Goal: Task Accomplishment & Management: Complete application form

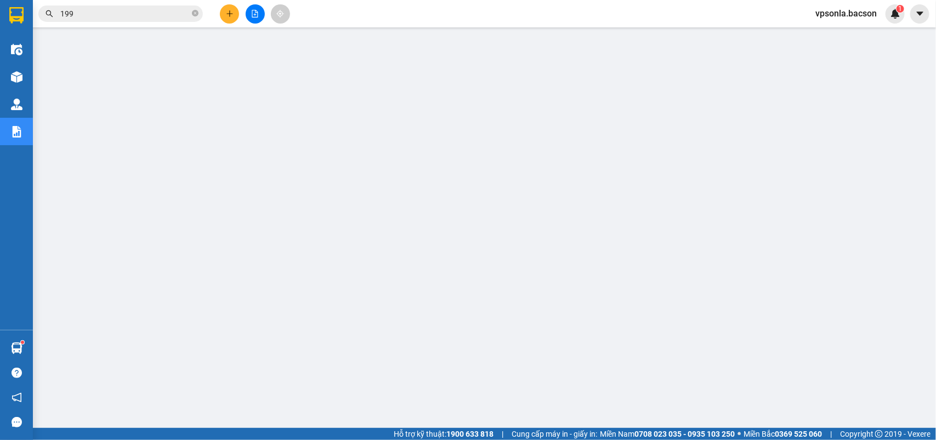
click at [157, 13] on input "199" at bounding box center [124, 14] width 129 height 12
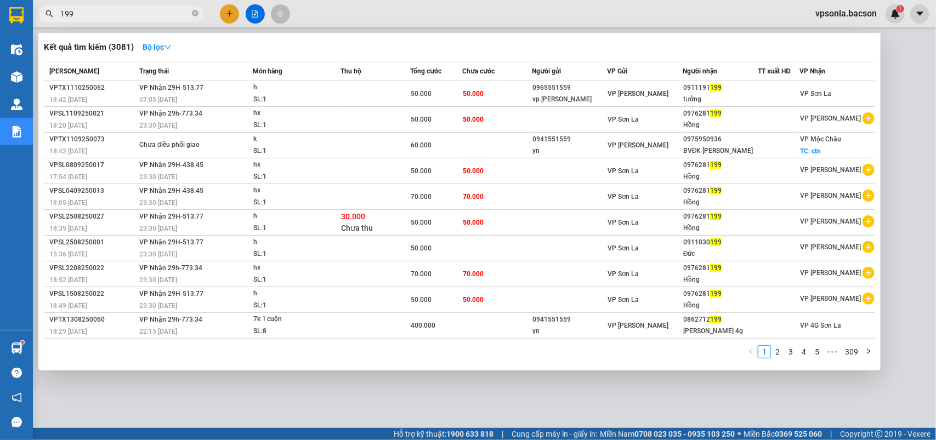
click at [157, 13] on input "199" at bounding box center [124, 14] width 129 height 12
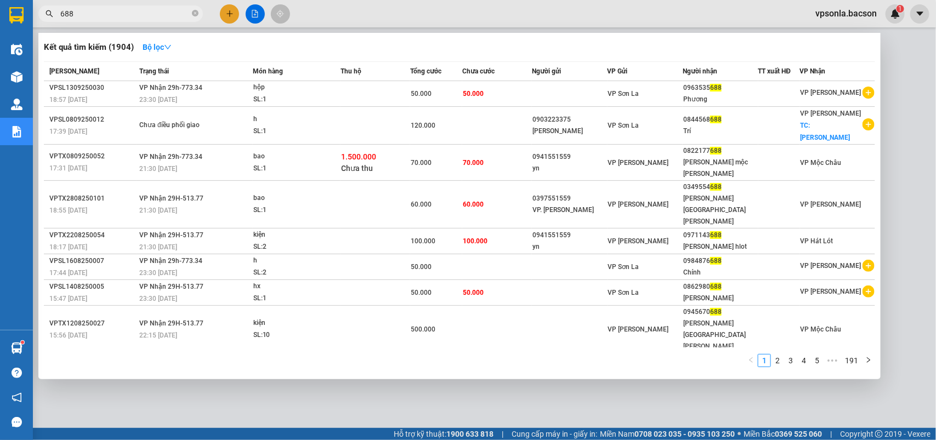
type input "688"
click at [252, 15] on div at bounding box center [468, 220] width 936 height 440
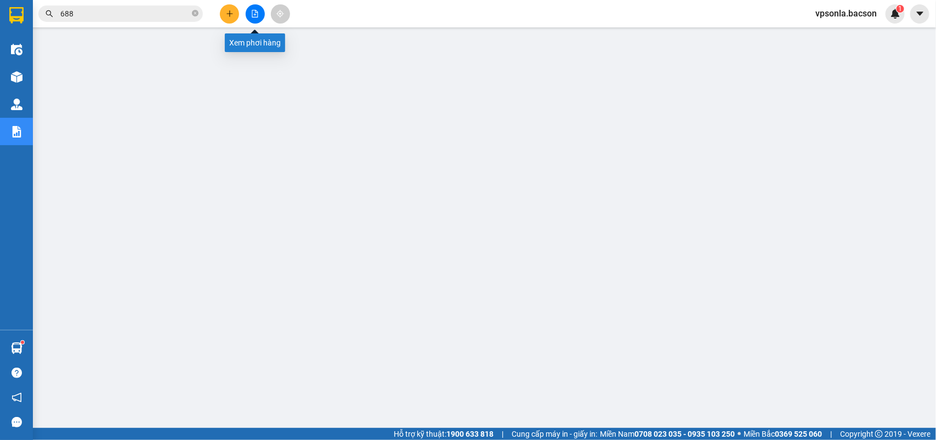
click at [252, 15] on icon "file-add" at bounding box center [255, 14] width 6 height 8
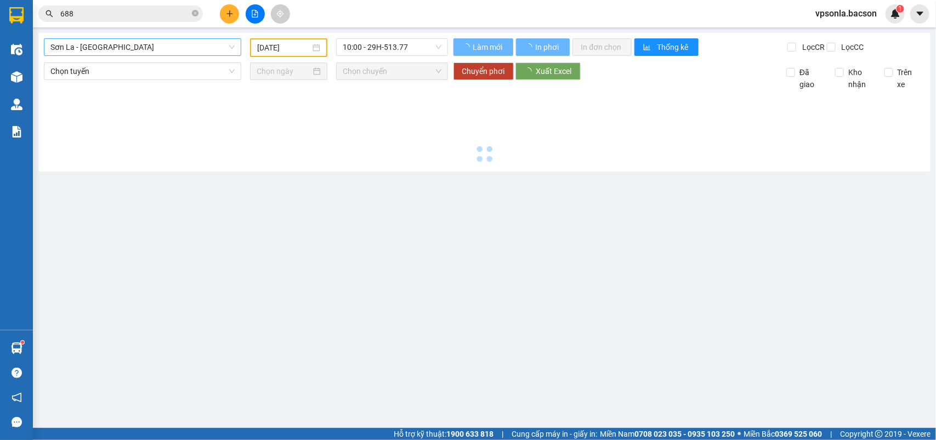
type input "[DATE]"
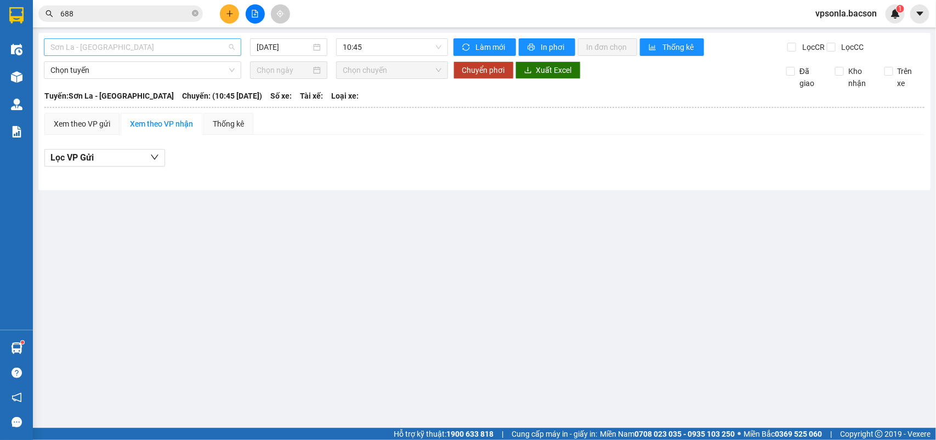
click at [93, 48] on span "Sơn La - [GEOGRAPHIC_DATA]" at bounding box center [142, 47] width 184 height 16
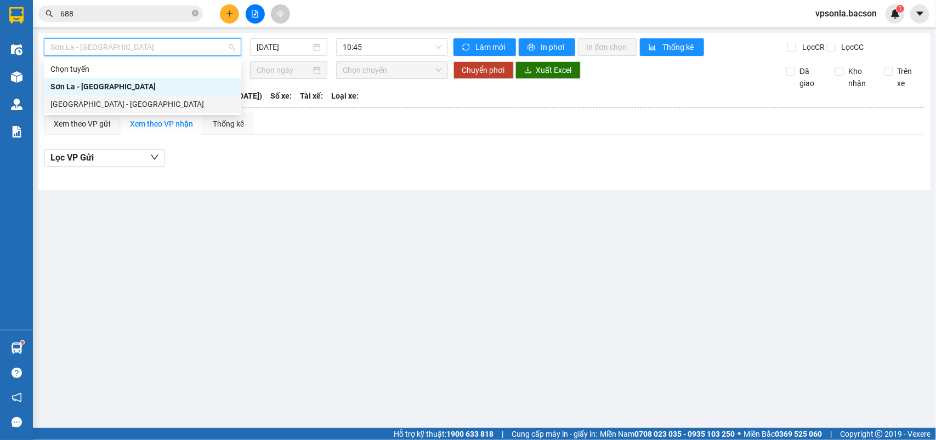
click at [109, 105] on div "[GEOGRAPHIC_DATA] - [GEOGRAPHIC_DATA]" at bounding box center [142, 104] width 184 height 12
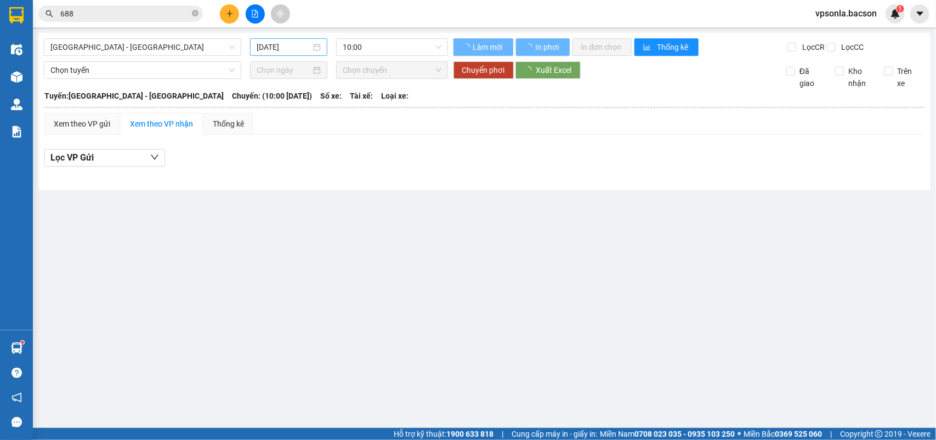
drag, startPoint x: 301, startPoint y: 39, endPoint x: 301, endPoint y: 52, distance: 13.2
click at [302, 39] on div "[DATE]" at bounding box center [288, 47] width 77 height 18
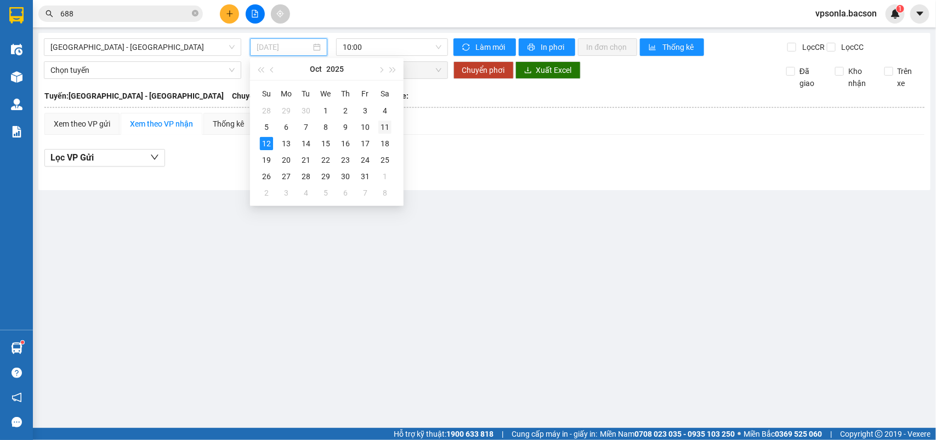
click at [375, 123] on td "11" at bounding box center [385, 127] width 20 height 16
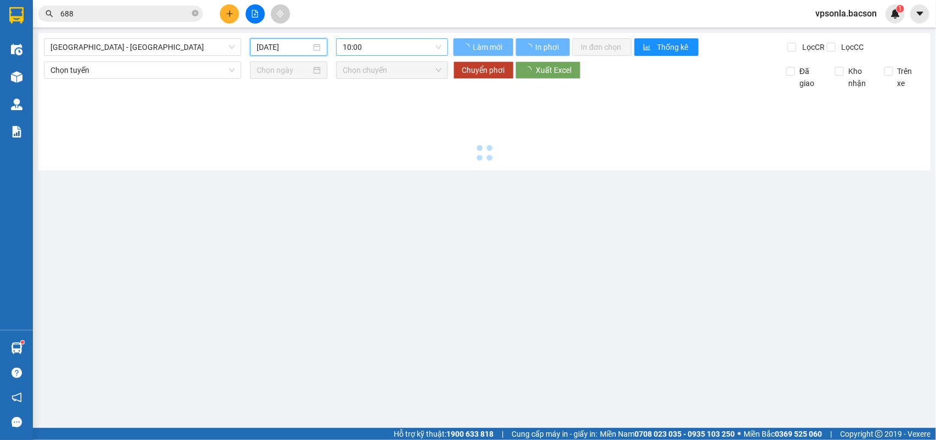
type input "[DATE]"
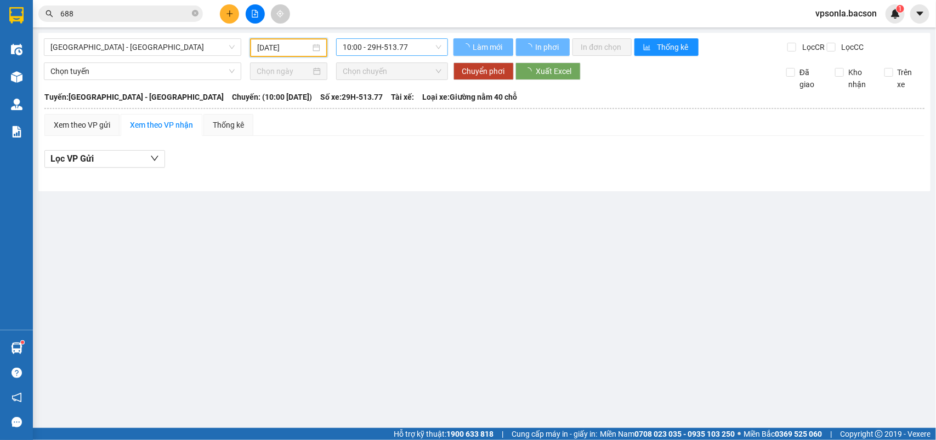
click at [369, 48] on span "10:00 - 29H-513.77" at bounding box center [392, 47] width 98 height 16
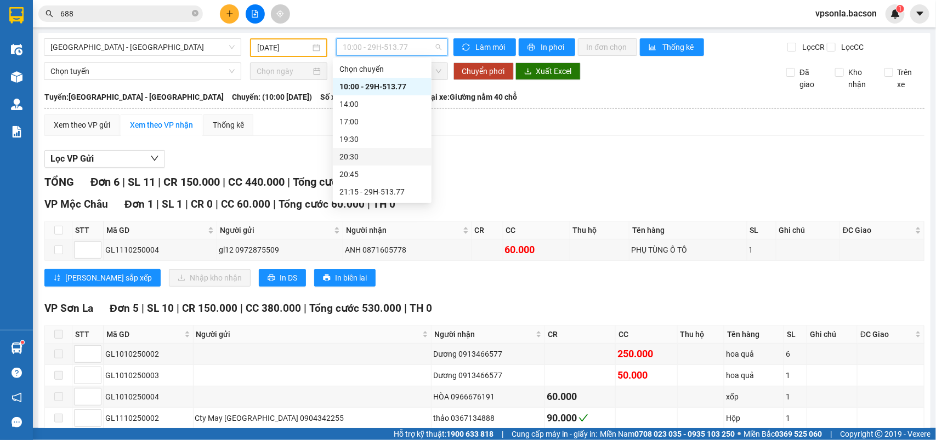
scroll to position [35, 0]
click at [371, 193] on div "23:00 - 29H-513.77" at bounding box center [382, 192] width 86 height 12
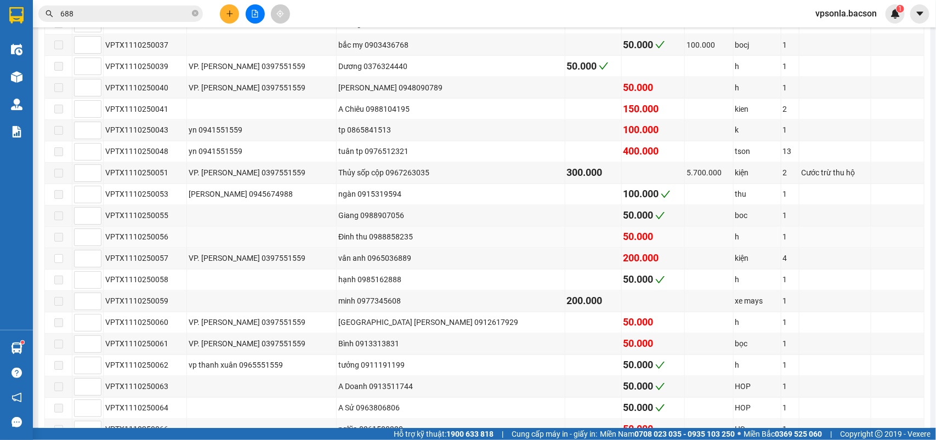
scroll to position [891, 0]
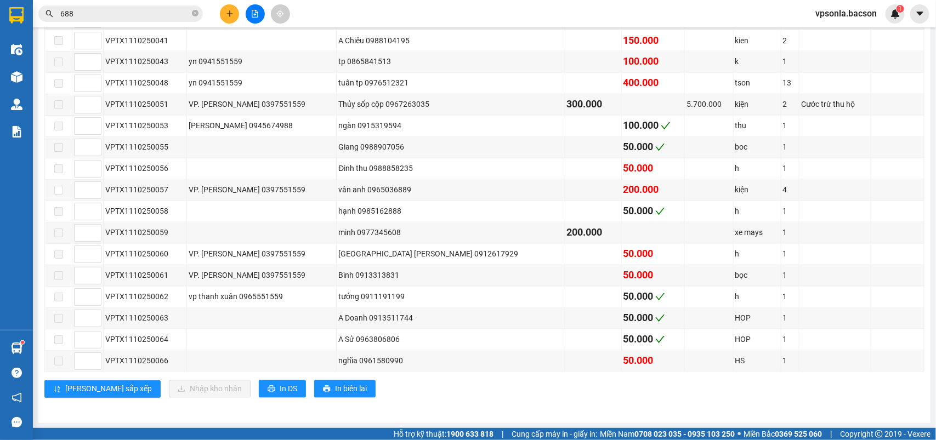
click at [97, 14] on input "688" at bounding box center [124, 14] width 129 height 12
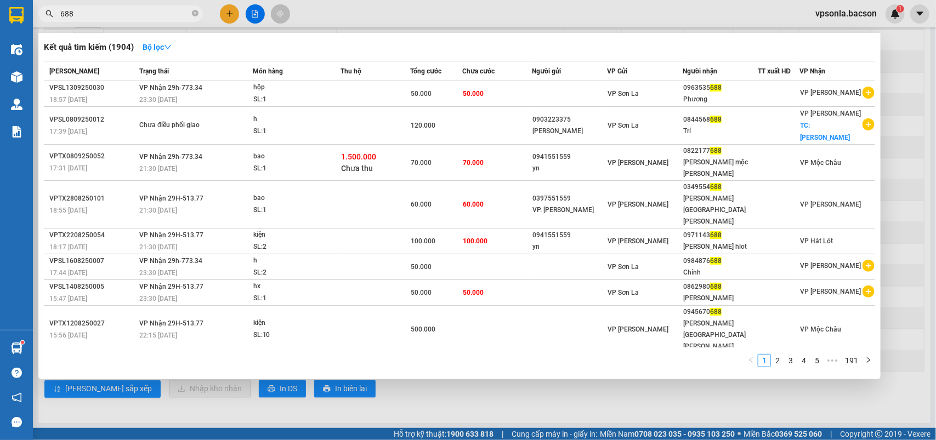
click at [97, 14] on input "688" at bounding box center [124, 14] width 129 height 12
click at [923, 197] on div at bounding box center [468, 220] width 936 height 440
click at [81, 13] on input "688" at bounding box center [124, 14] width 129 height 12
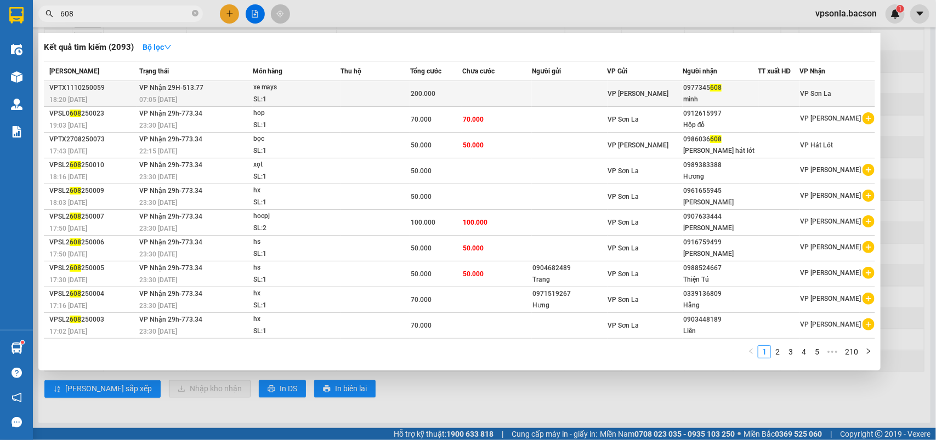
type input "608"
click at [720, 86] on div "0977345 608" at bounding box center [720, 88] width 74 height 12
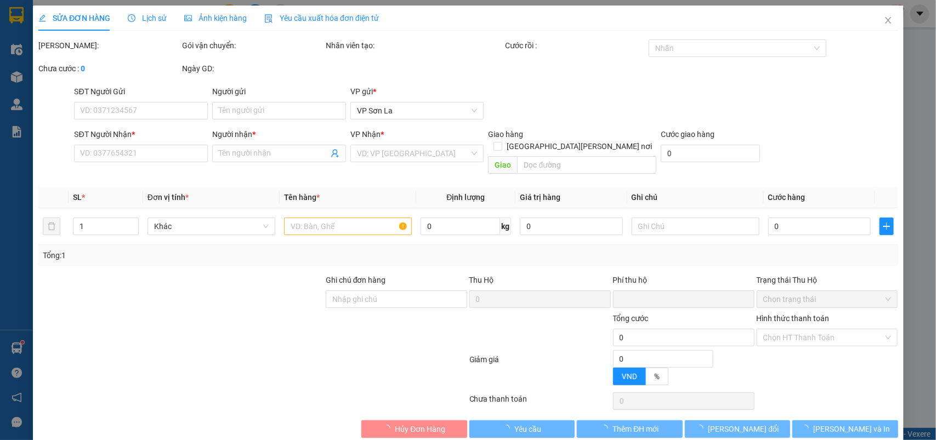
type input "0977345608"
type input "minh"
type input "0"
type input "200.000"
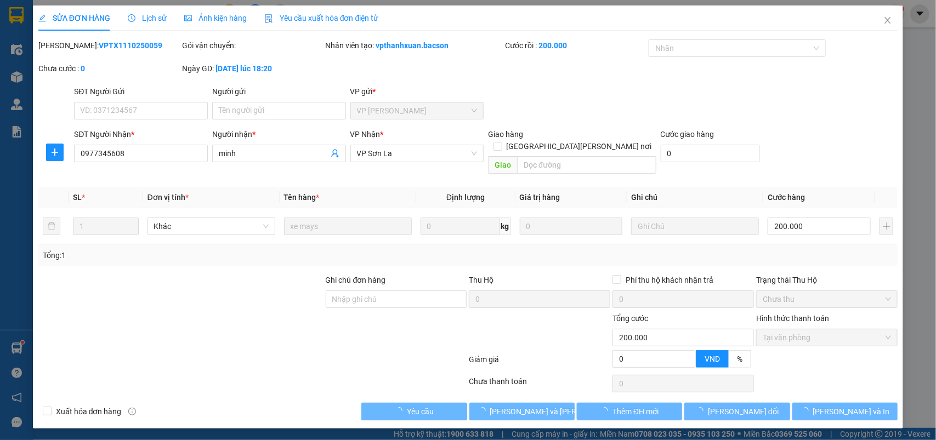
click at [505, 406] on div "Total Paid Fee 200.000 Total UnPaid Fee 0 Cash Collection Total Fee Mã ĐH: VPTX…" at bounding box center [468, 229] width 860 height 381
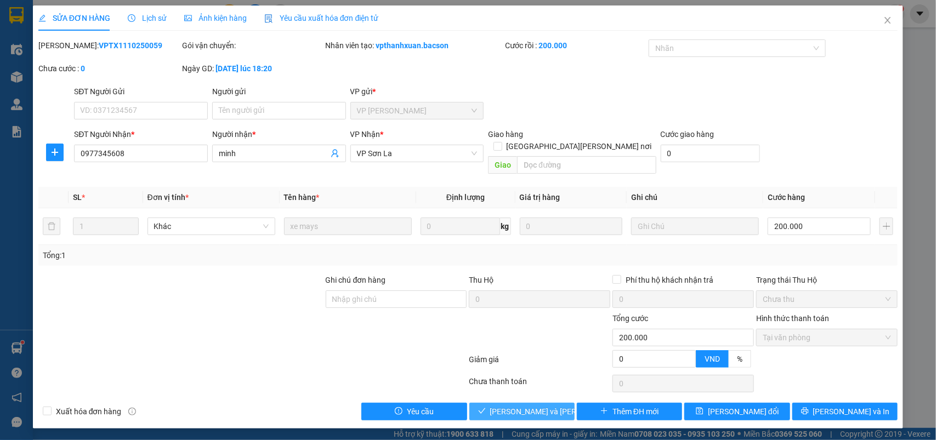
click at [514, 406] on span "[PERSON_NAME] và [PERSON_NAME] hàng" at bounding box center [564, 412] width 148 height 12
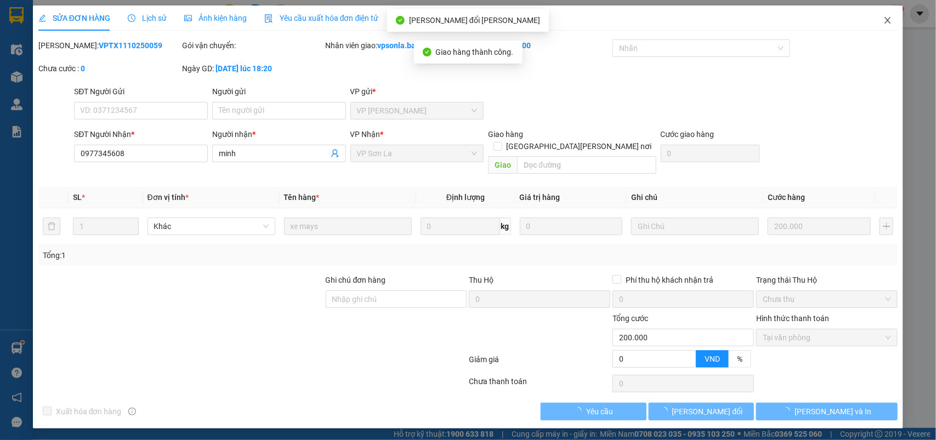
click at [887, 19] on icon "close" at bounding box center [888, 20] width 9 height 9
click at [887, 19] on div "1" at bounding box center [895, 13] width 19 height 19
click at [887, 19] on body "Kết quả [PERSON_NAME] ( 2093 ) Bộ lọc Mã ĐH Trạng thái Món hàng Thu hộ [PERSON_…" at bounding box center [468, 220] width 936 height 440
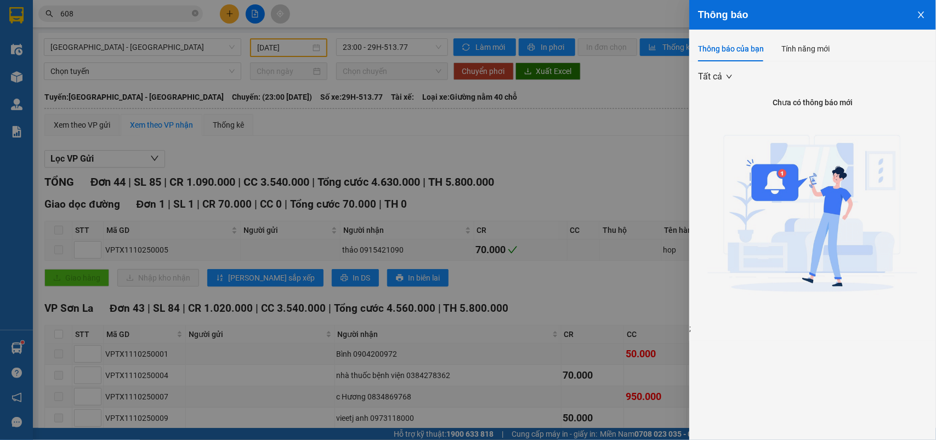
click at [181, 80] on div at bounding box center [468, 220] width 936 height 440
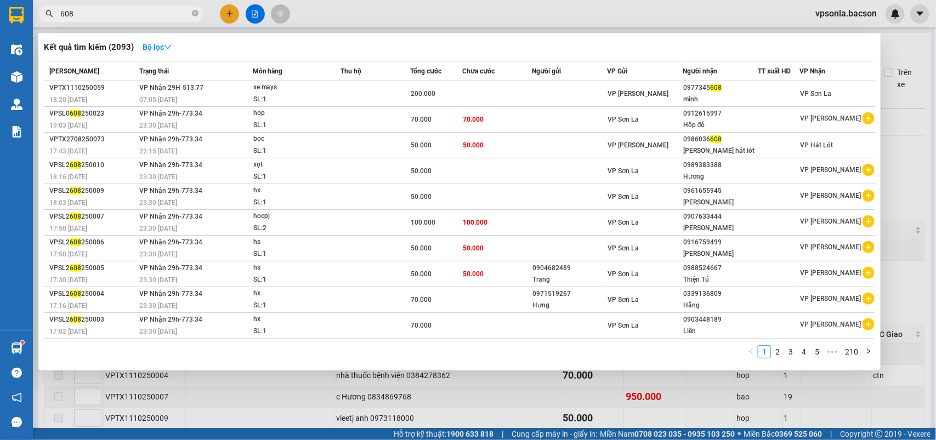
click at [136, 12] on input "608" at bounding box center [124, 14] width 129 height 12
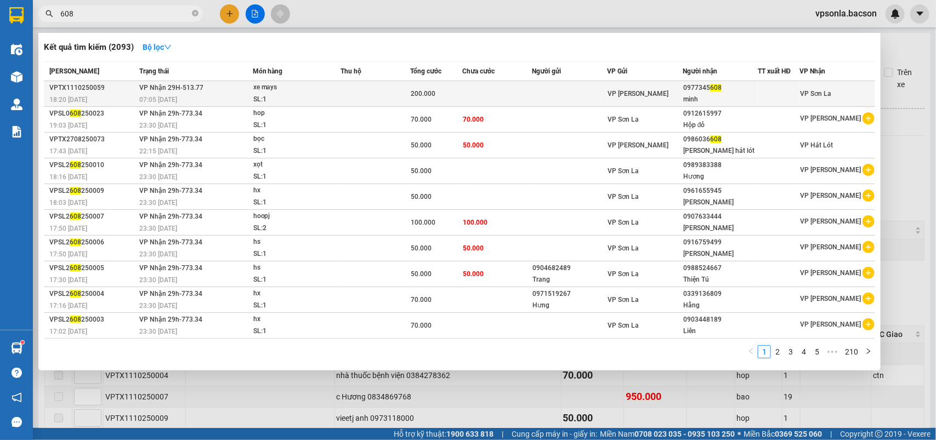
click at [711, 84] on span "608" at bounding box center [716, 88] width 12 height 8
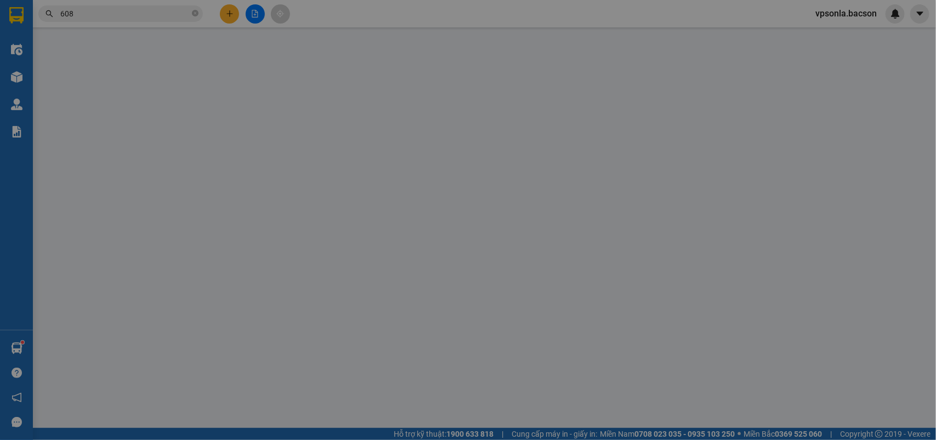
type input "0977345608"
type input "minh"
type input "0"
type input "200.000"
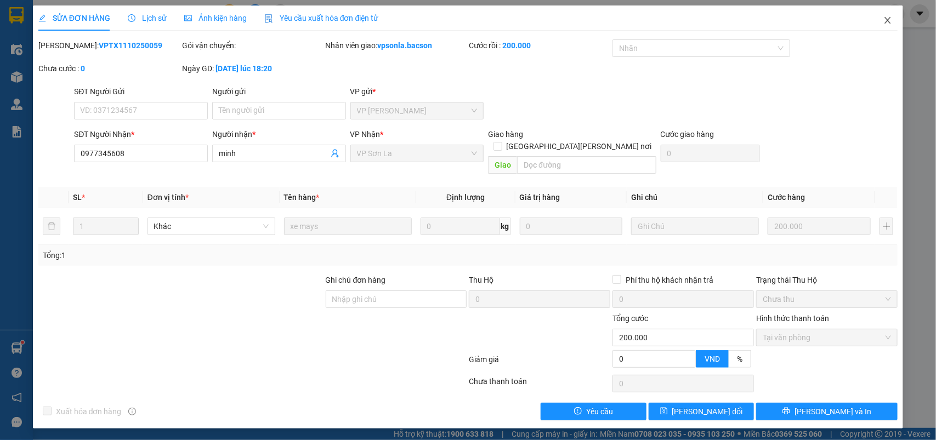
click at [890, 20] on icon "close" at bounding box center [888, 20] width 9 height 9
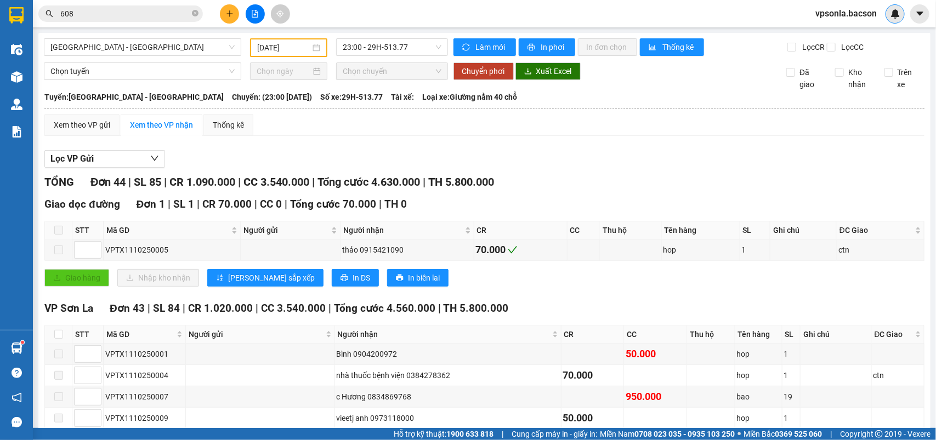
click at [890, 20] on div at bounding box center [895, 13] width 19 height 19
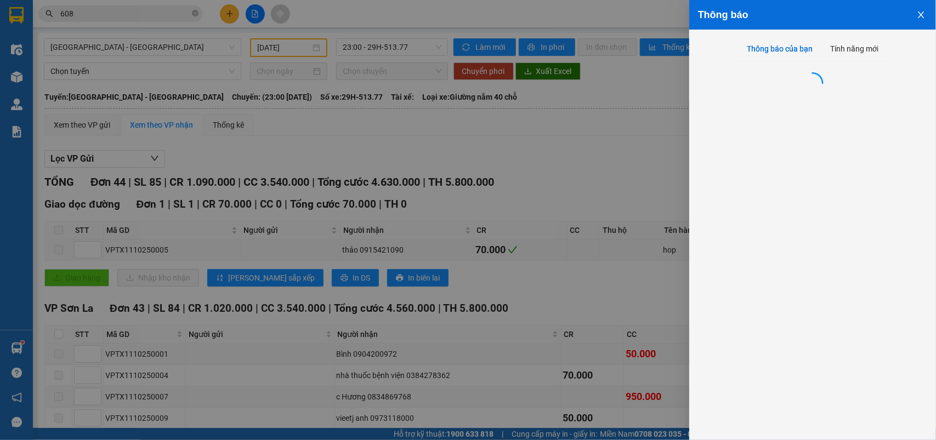
click at [890, 20] on div "Thông báo Thông báo của bạn Tính năng mới" at bounding box center [468, 220] width 936 height 440
click at [890, 20] on div "Thông báo" at bounding box center [812, 15] width 229 height 12
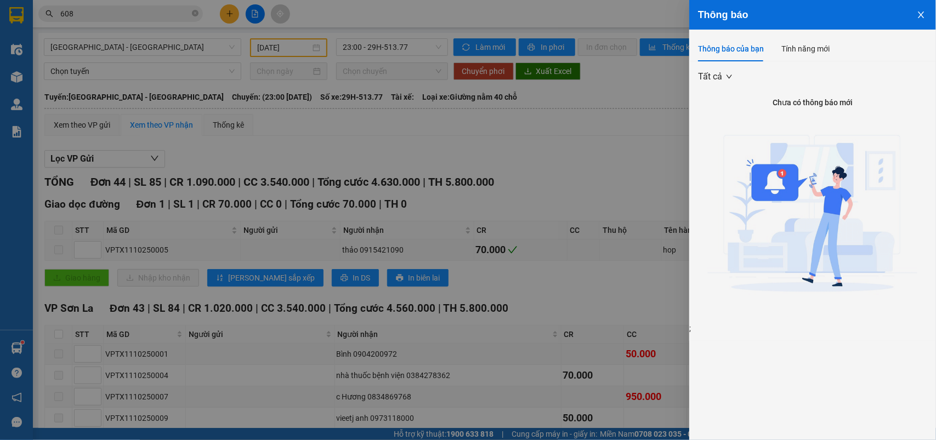
click at [113, 13] on div at bounding box center [468, 220] width 936 height 440
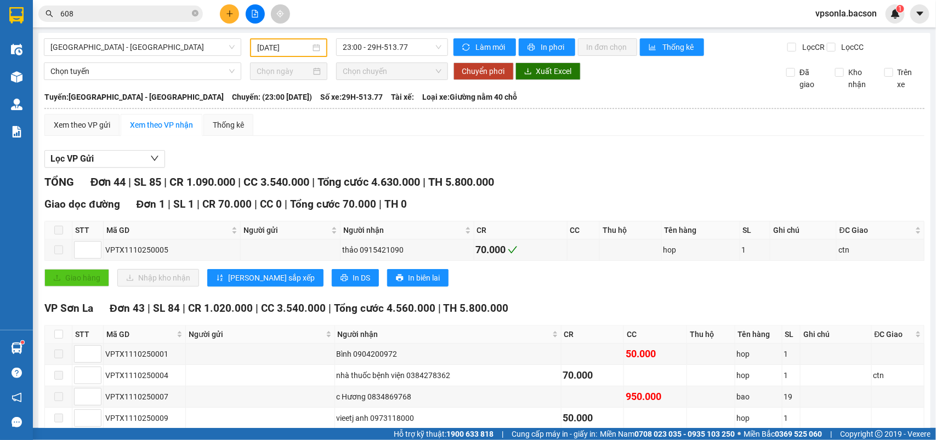
click at [936, 13] on div "Thông báo Thông báo của bạn Tính năng mới Tất cả Chưa có thông báo mới ;" at bounding box center [936, 220] width 0 height 440
click at [113, 13] on body "Kết quả [PERSON_NAME] ( 2093 ) Bộ lọc Mã ĐH Trạng thái Món hàng Thu hộ [PERSON_…" at bounding box center [468, 220] width 936 height 440
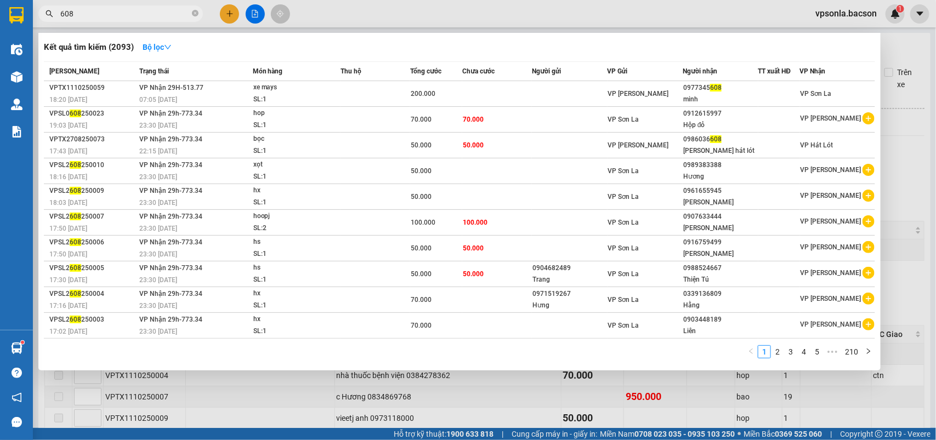
click at [113, 13] on input "608" at bounding box center [124, 14] width 129 height 12
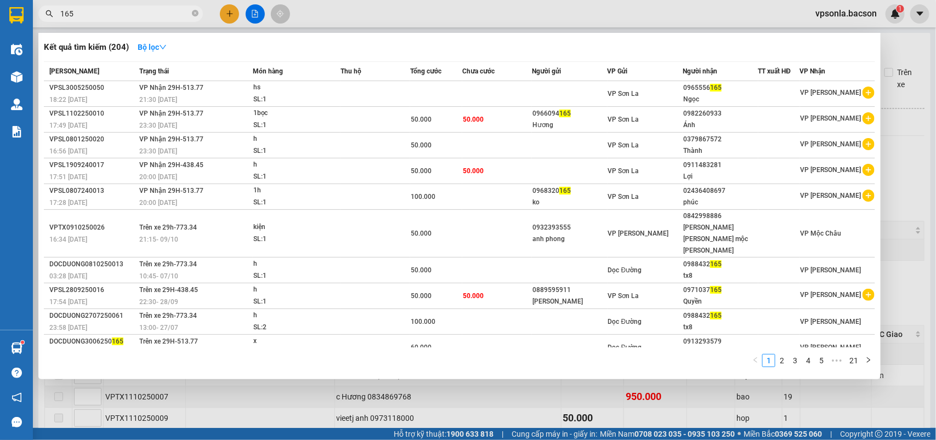
click at [94, 22] on div at bounding box center [468, 220] width 936 height 440
click at [105, 10] on input "165" at bounding box center [124, 14] width 129 height 12
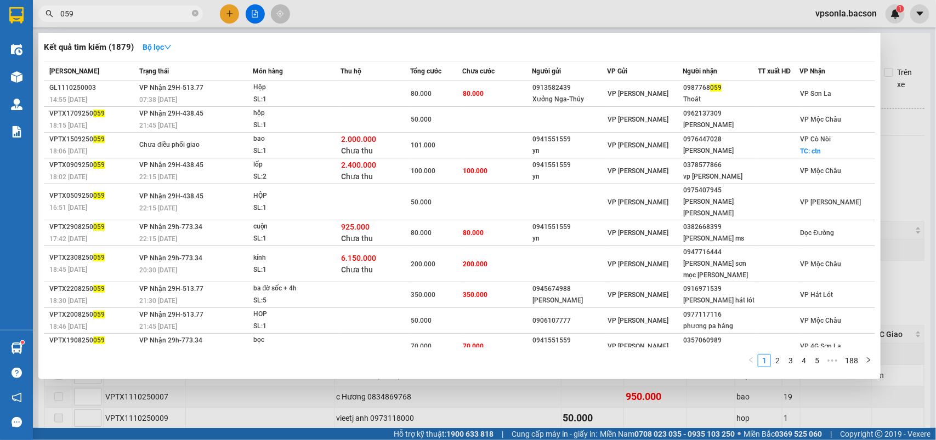
type input "059"
click at [224, 13] on div at bounding box center [468, 220] width 936 height 440
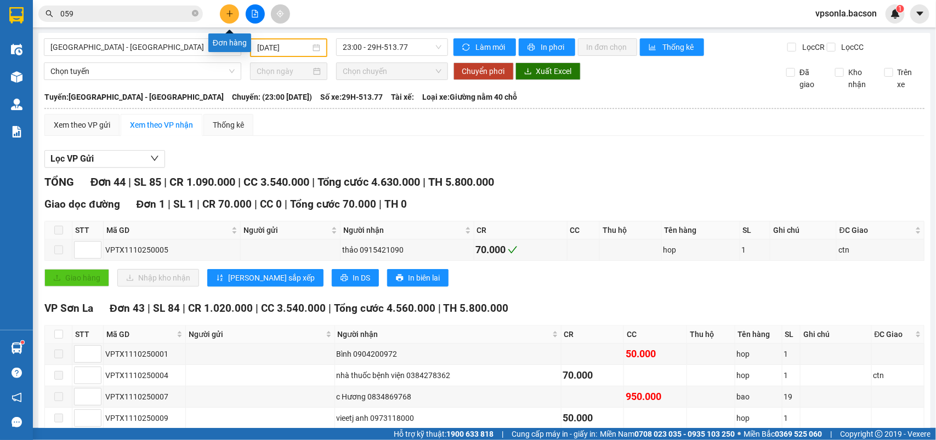
click at [227, 13] on icon "plus" at bounding box center [230, 14] width 8 height 8
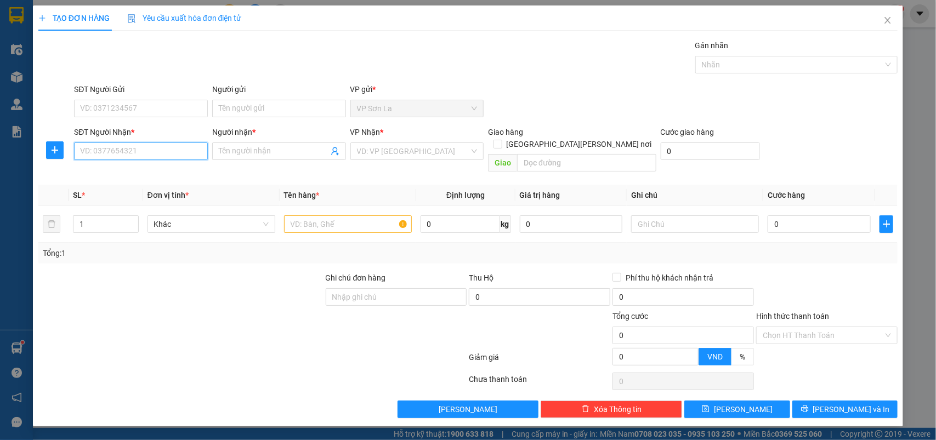
click at [107, 149] on input "SĐT Người Nhận *" at bounding box center [141, 152] width 134 height 18
click at [129, 172] on div "0978971899 - Tươi" at bounding box center [141, 174] width 121 height 12
type input "0978971899"
type input "Tươi"
type input "0978971899"
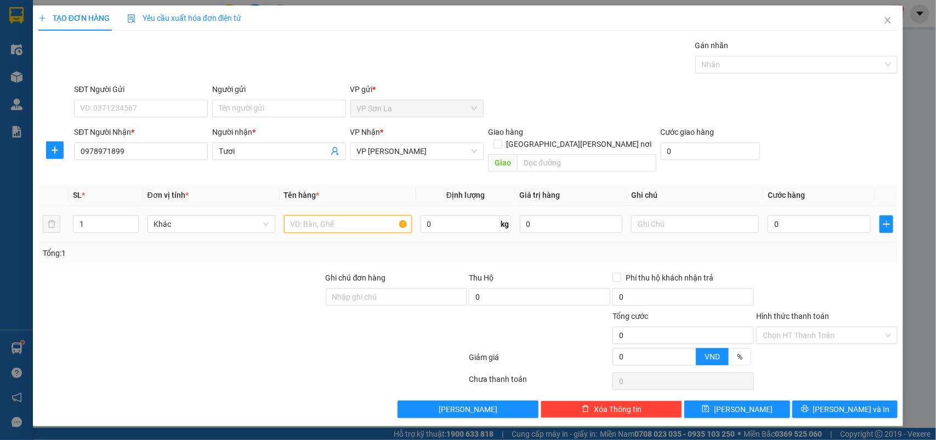
click at [286, 216] on input "text" at bounding box center [348, 225] width 128 height 18
type input "bao"
click at [805, 221] on input "0" at bounding box center [819, 225] width 103 height 18
type input "7"
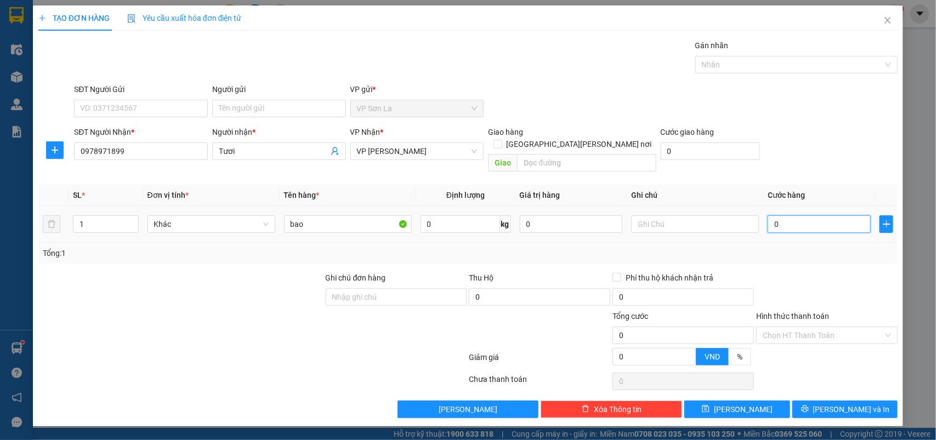
type input "7"
type input "70"
type input "70.000"
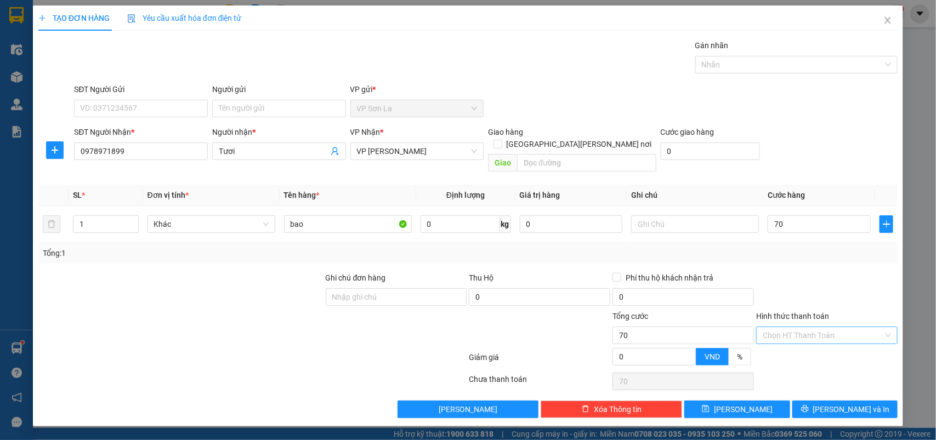
type input "70.000"
click at [779, 327] on input "Hình thức thanh toán" at bounding box center [823, 335] width 121 height 16
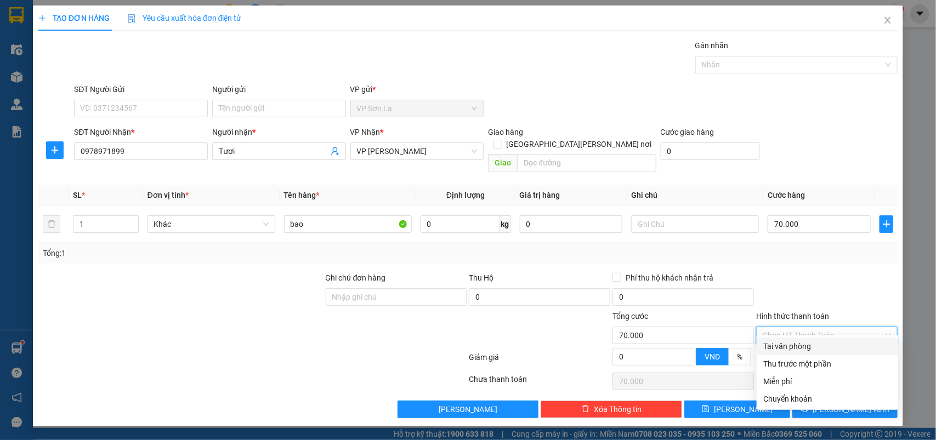
click at [777, 347] on div "Tại văn phòng" at bounding box center [827, 347] width 128 height 12
type input "0"
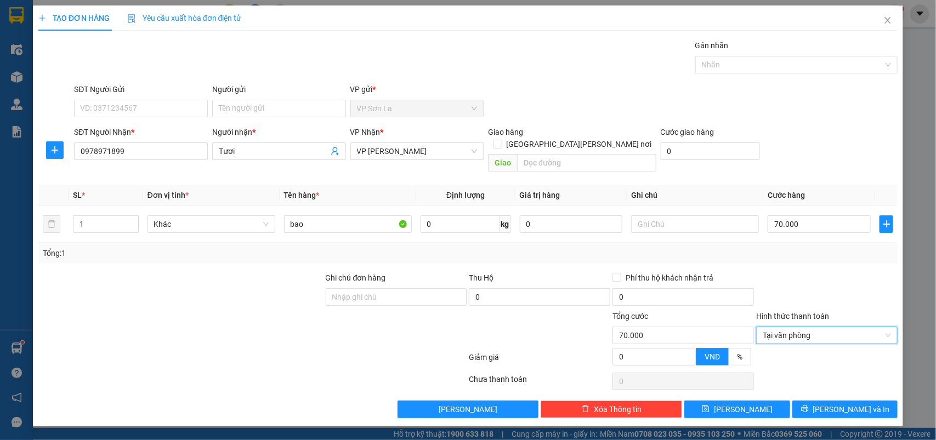
click at [817, 410] on div "TẠO ĐƠN HÀNG Yêu cầu xuất [PERSON_NAME] điện tử Transit Pickup Surcharge Ids Tr…" at bounding box center [468, 215] width 871 height 421
click at [827, 406] on button "[PERSON_NAME] và In" at bounding box center [845, 410] width 105 height 18
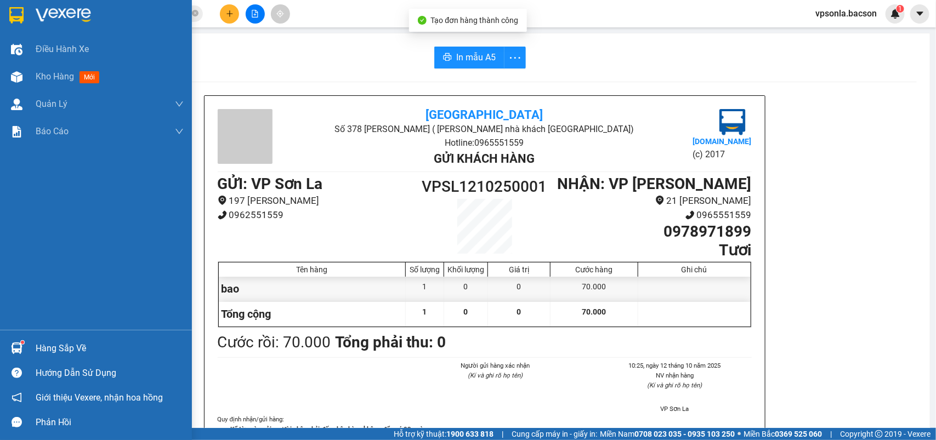
click at [0, 14] on div at bounding box center [96, 18] width 192 height 36
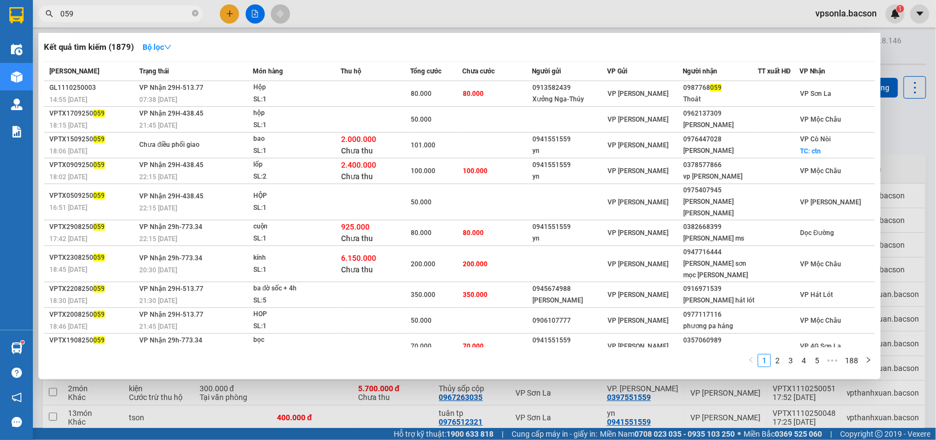
click at [171, 14] on input "059" at bounding box center [124, 14] width 129 height 12
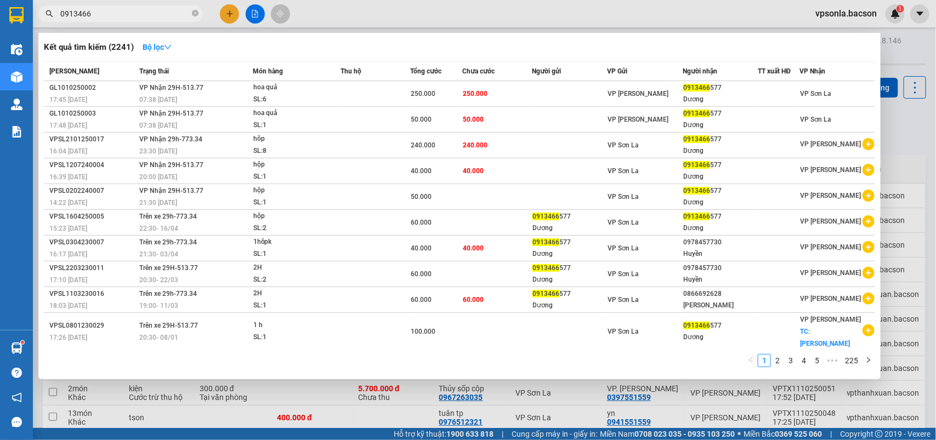
click at [936, 131] on div at bounding box center [468, 220] width 936 height 440
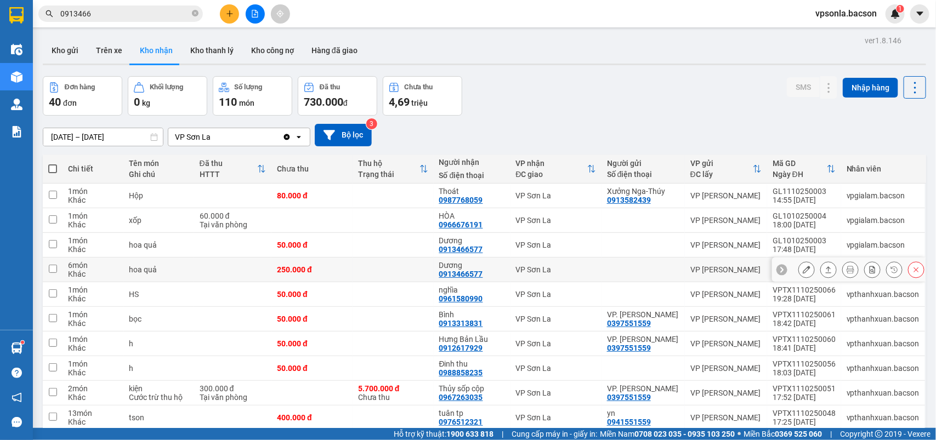
scroll to position [69, 0]
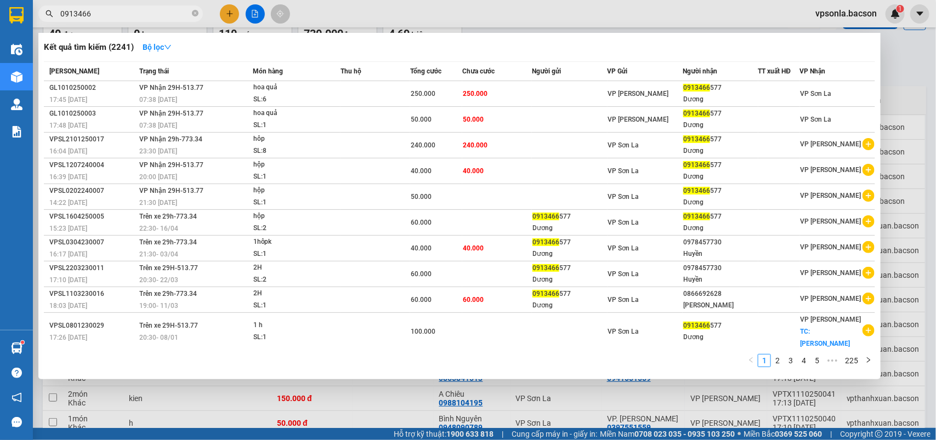
click at [100, 18] on input "0913466" at bounding box center [124, 14] width 129 height 12
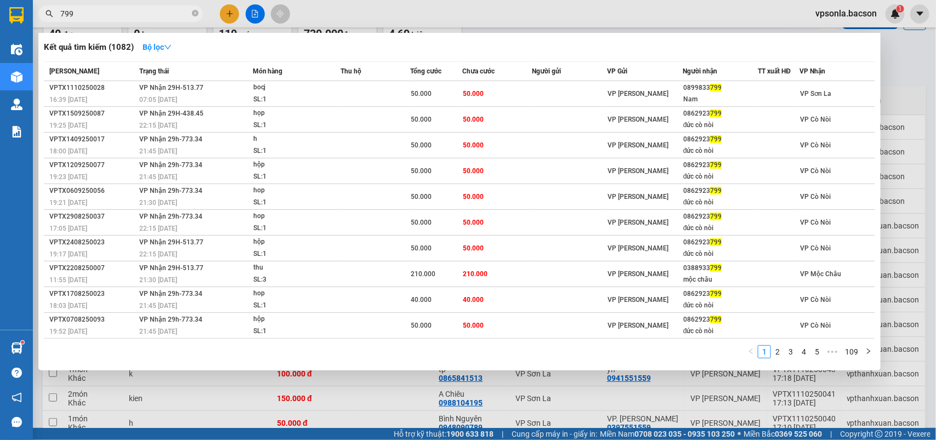
type input "799"
click at [906, 69] on div at bounding box center [468, 220] width 936 height 440
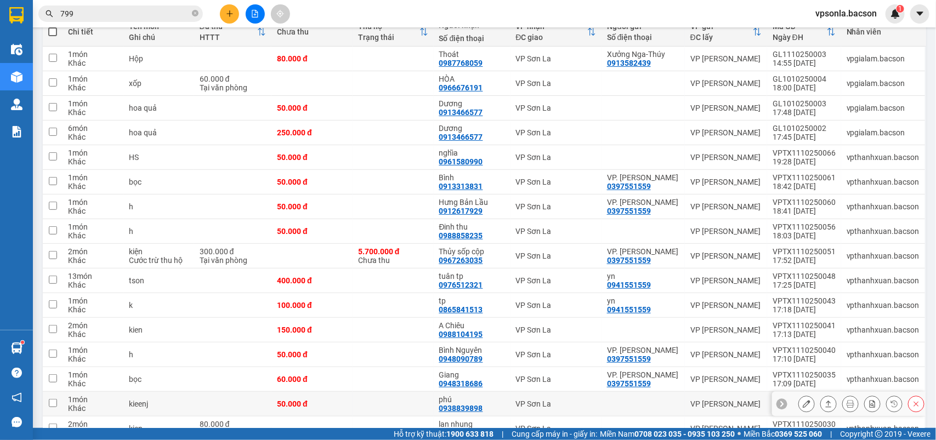
scroll to position [274, 0]
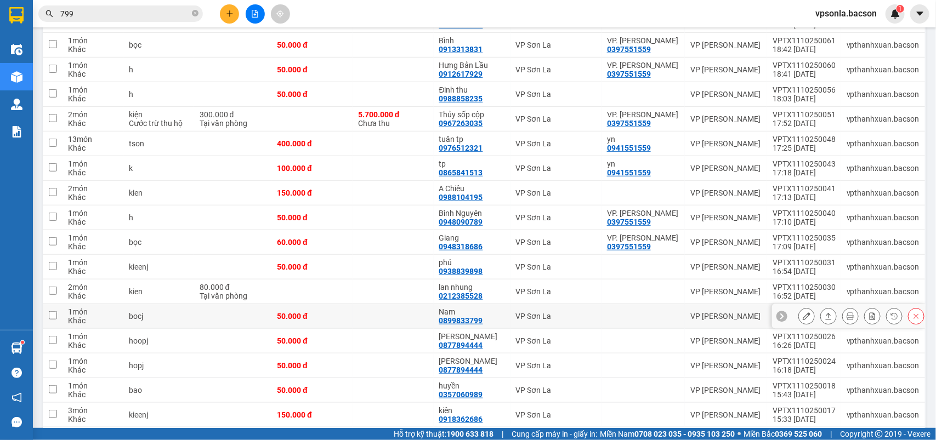
click at [913, 317] on icon at bounding box center [917, 317] width 8 height 8
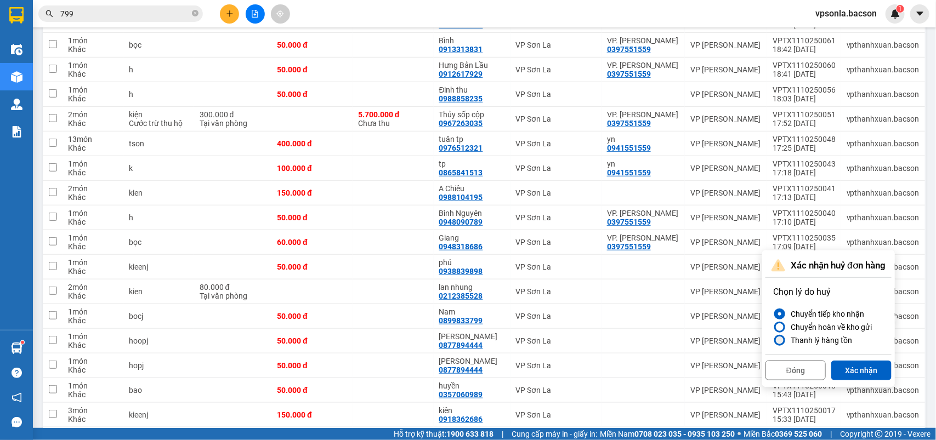
drag, startPoint x: 830, startPoint y: 335, endPoint x: 842, endPoint y: 352, distance: 20.8
click at [830, 335] on div "Thanh lý hàng tồn" at bounding box center [819, 340] width 66 height 13
click at [773, 341] on input "Thanh lý hàng tồn" at bounding box center [773, 341] width 0 height 0
click at [844, 364] on button "Xác nhận" at bounding box center [861, 371] width 60 height 20
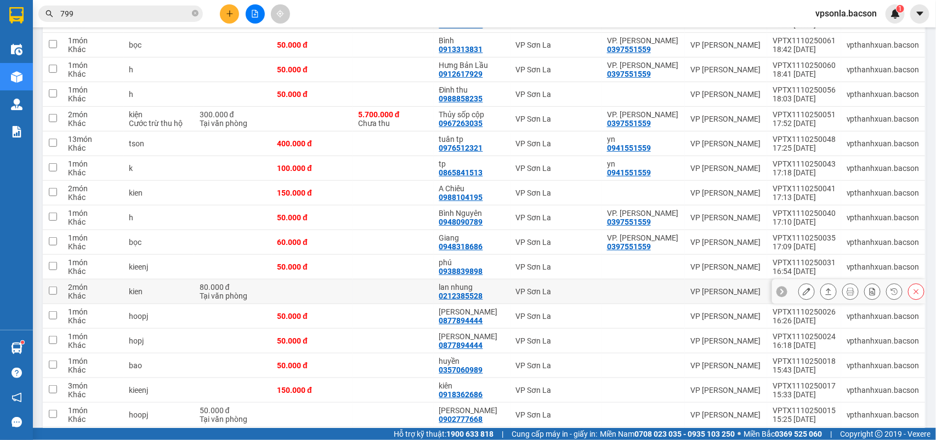
click at [821, 288] on button at bounding box center [828, 291] width 15 height 19
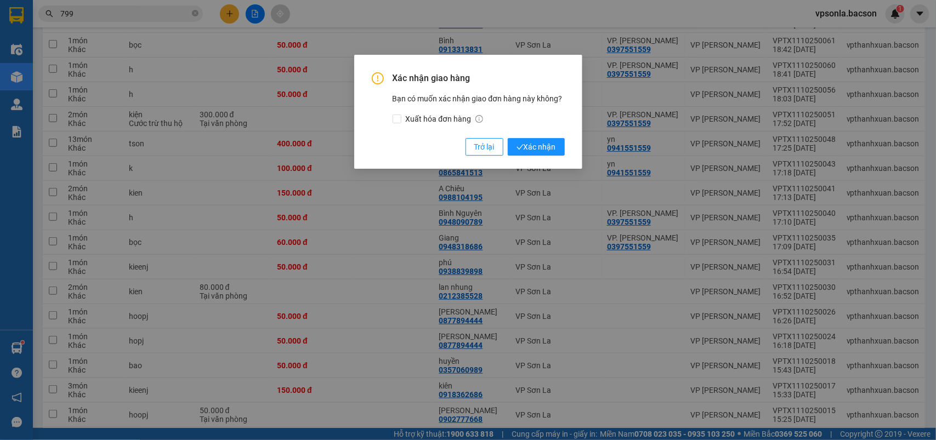
click at [508, 138] on button "Xác nhận" at bounding box center [536, 147] width 57 height 18
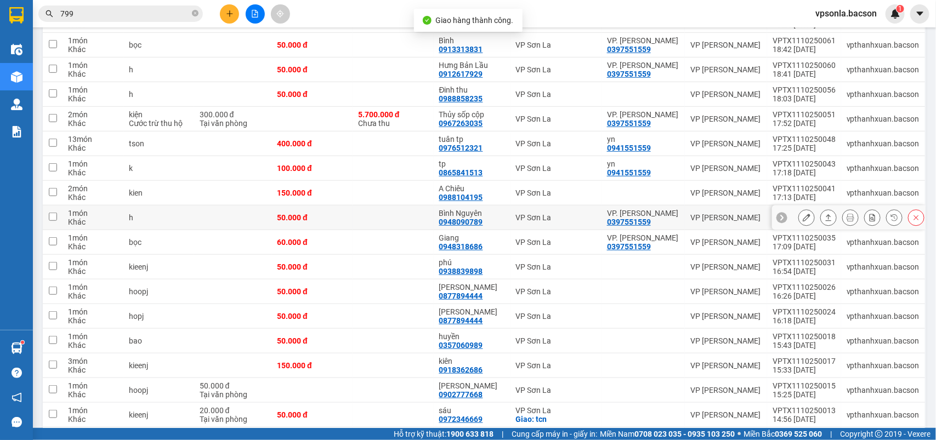
scroll to position [411, 0]
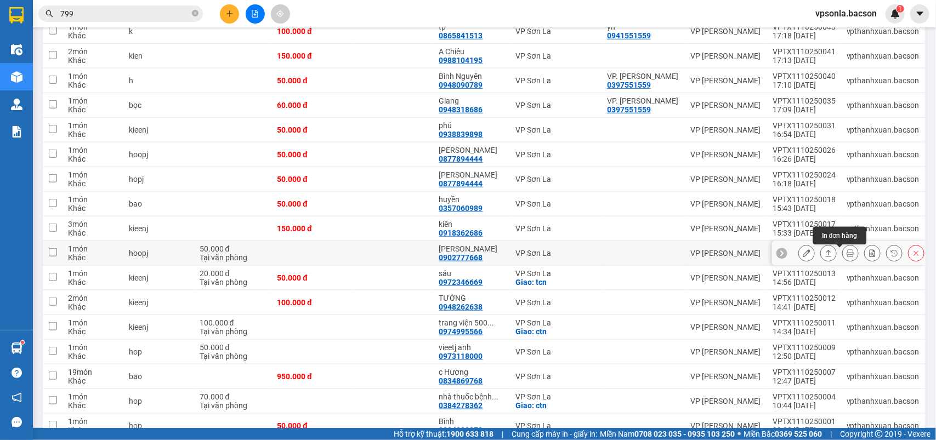
click at [823, 259] on button at bounding box center [828, 253] width 15 height 19
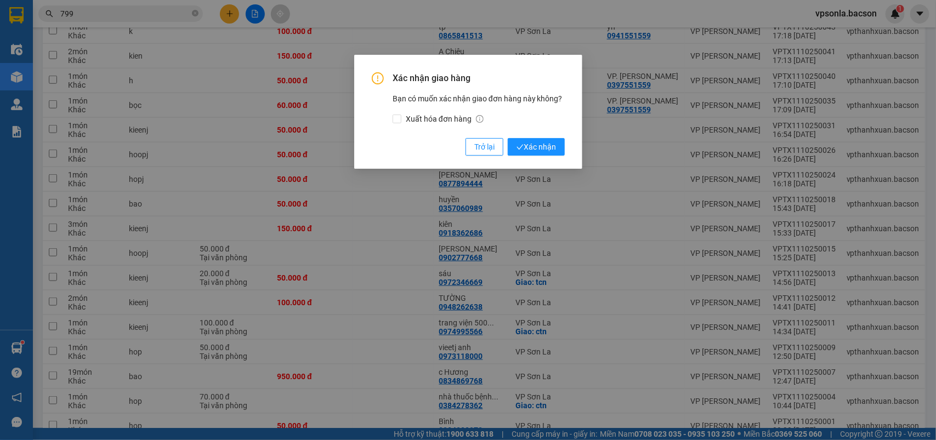
click at [508, 138] on button "Xác nhận" at bounding box center [536, 147] width 57 height 18
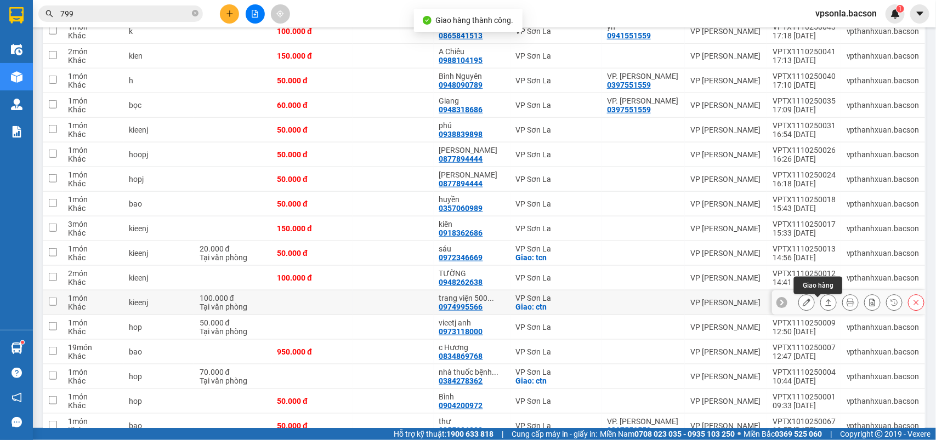
click at [821, 302] on button at bounding box center [828, 302] width 15 height 19
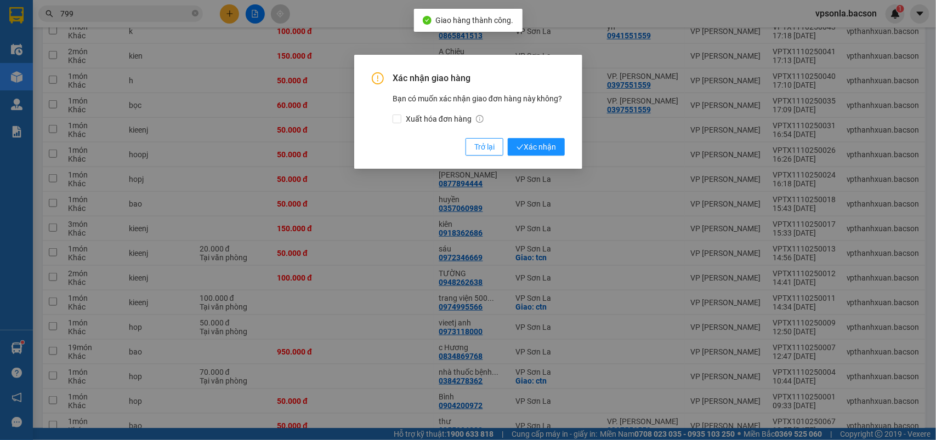
click at [508, 138] on button "Xác nhận" at bounding box center [536, 147] width 57 height 18
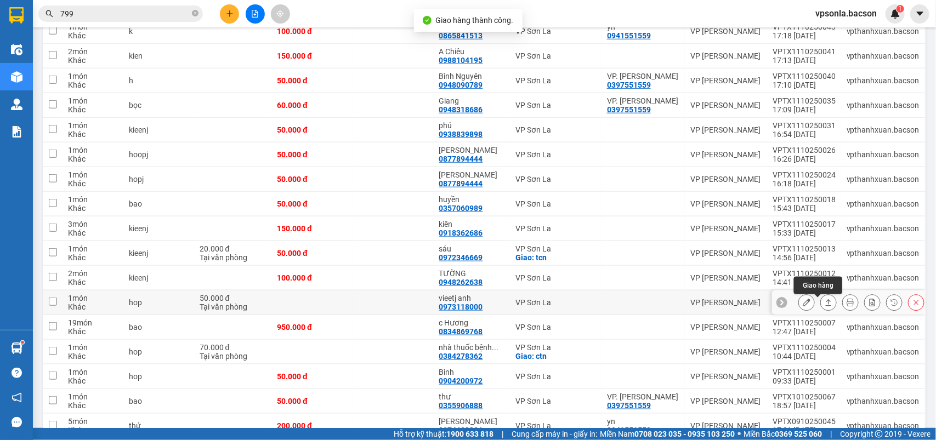
click at [825, 307] on icon at bounding box center [829, 303] width 8 height 8
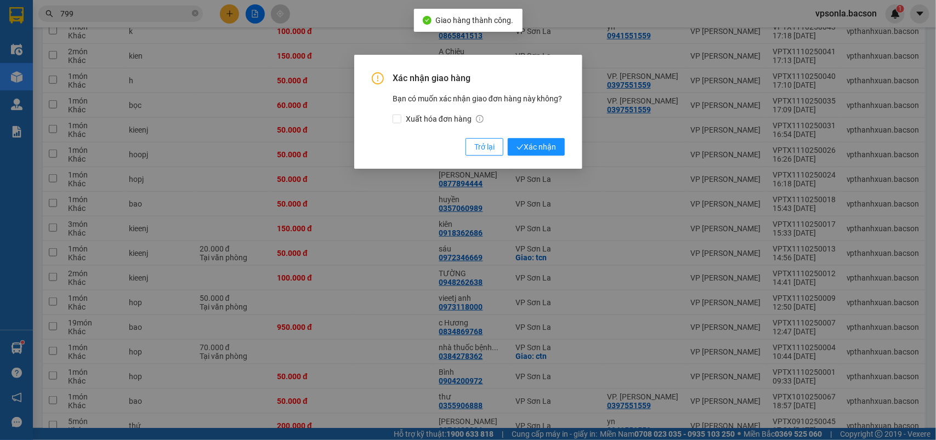
click at [508, 138] on button "Xác nhận" at bounding box center [536, 147] width 57 height 18
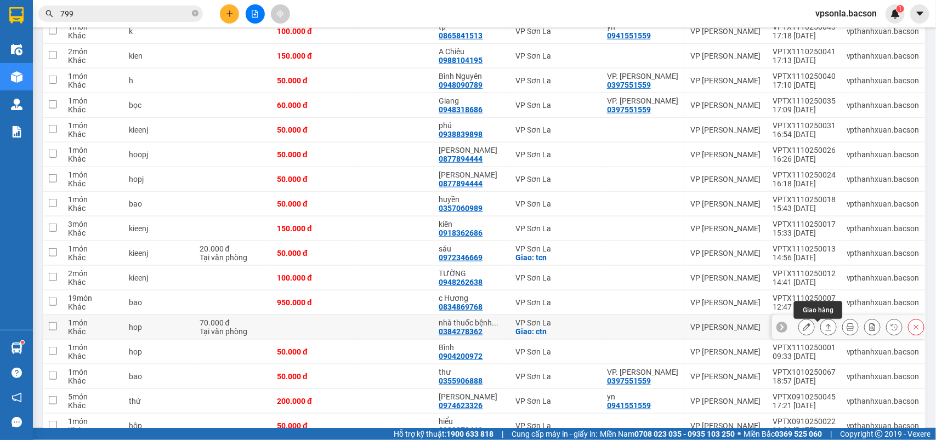
click at [825, 327] on icon at bounding box center [829, 328] width 8 height 8
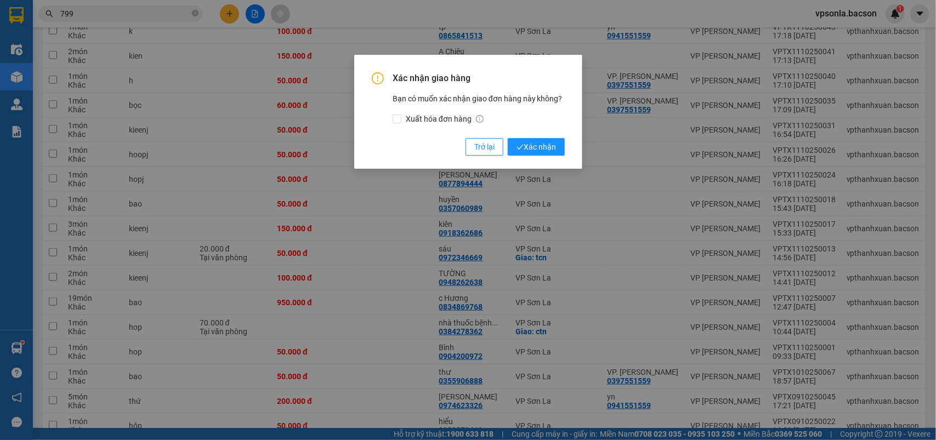
click at [508, 138] on button "Xác nhận" at bounding box center [536, 147] width 57 height 18
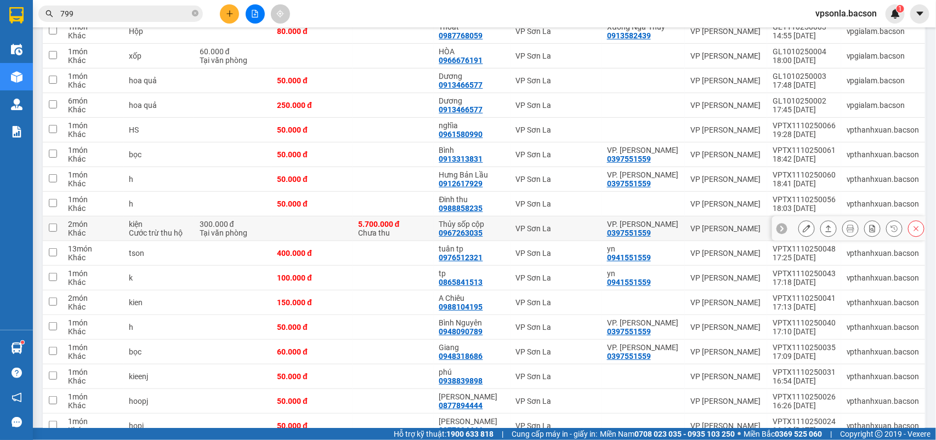
scroll to position [27, 0]
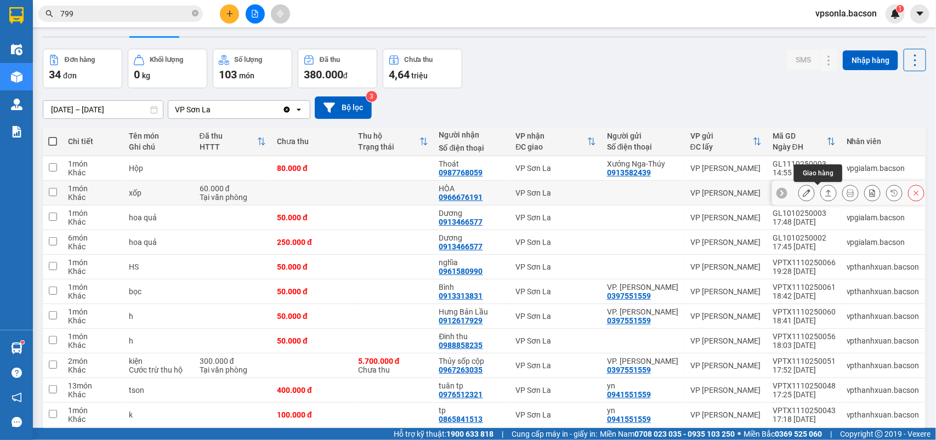
click at [825, 194] on icon at bounding box center [829, 193] width 8 height 8
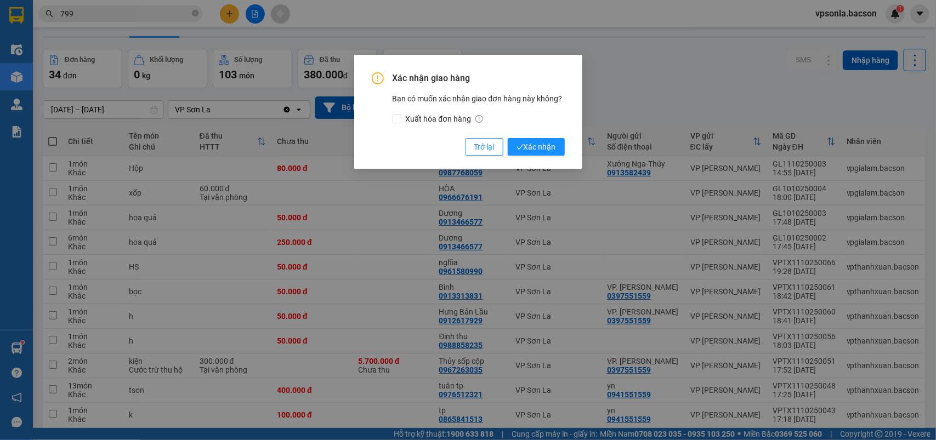
click at [508, 138] on button "Xác nhận" at bounding box center [536, 147] width 57 height 18
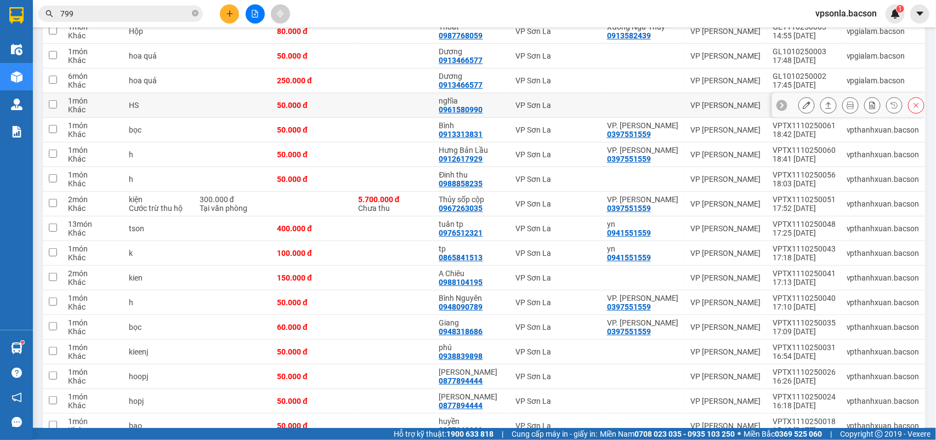
scroll to position [370, 0]
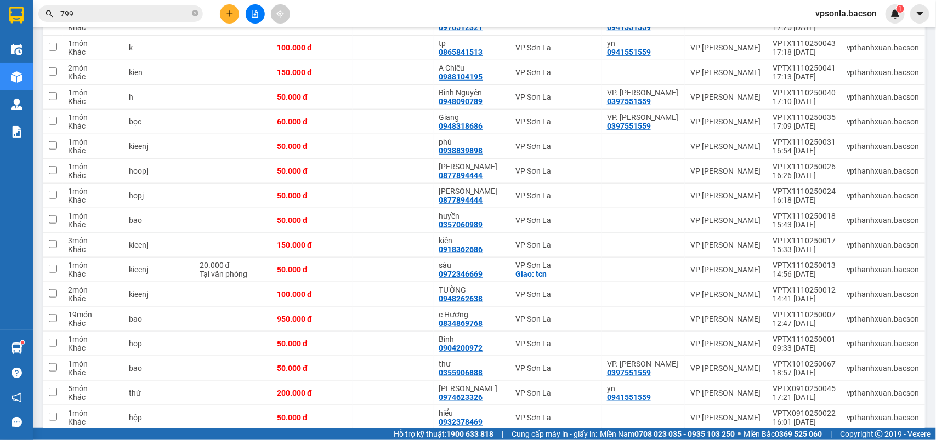
click at [91, 8] on input "799" at bounding box center [124, 14] width 129 height 12
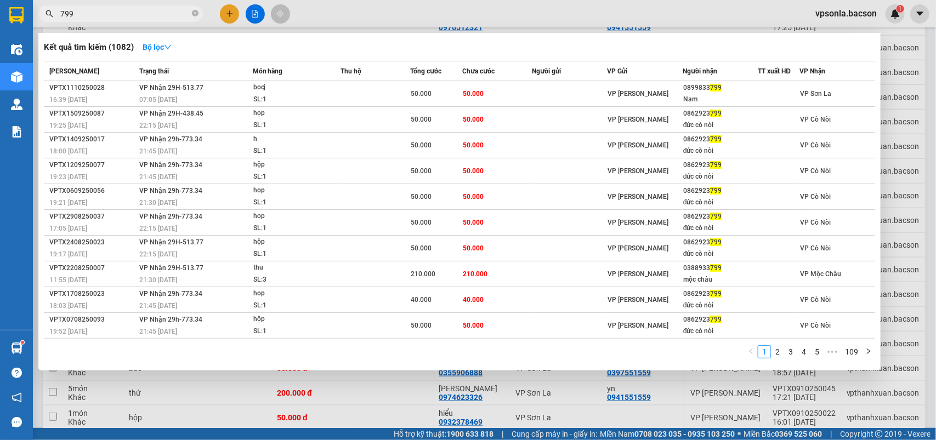
click at [91, 8] on input "799" at bounding box center [124, 14] width 129 height 12
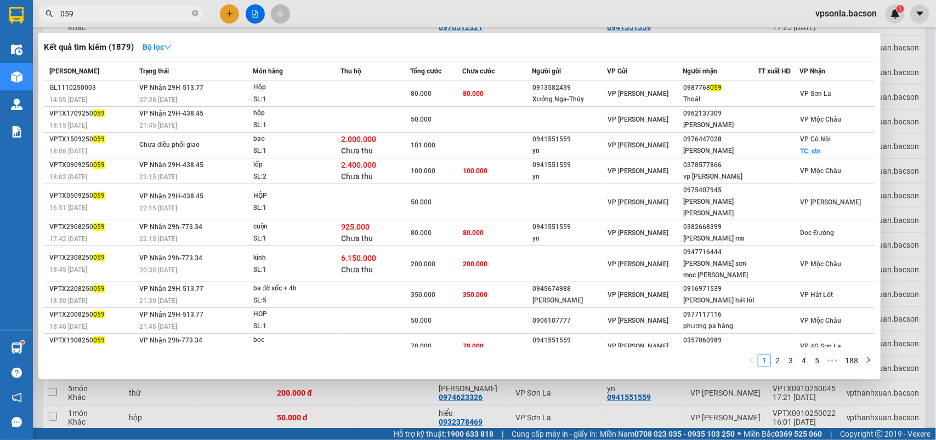
type input "059"
click at [712, 91] on span "059" at bounding box center [716, 88] width 12 height 8
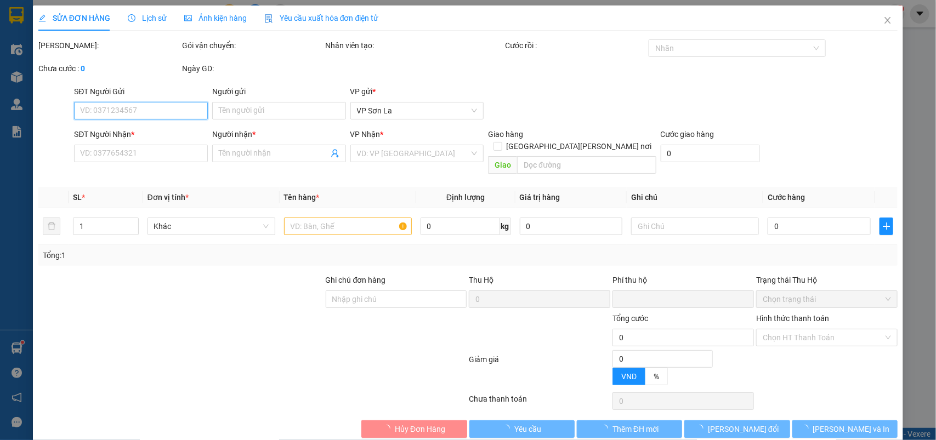
type input "0913582439"
type input "Xưởng Nga-Thúy"
type input "0987768059"
type input "Thoát"
type input "0"
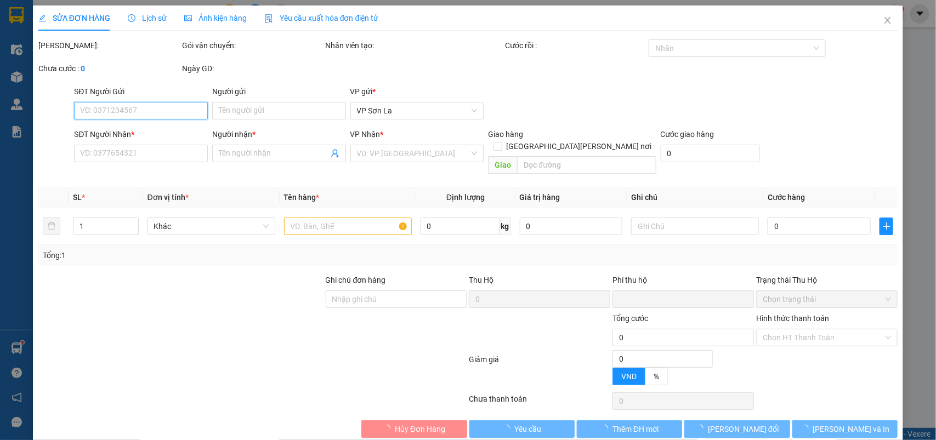
type input "80.000"
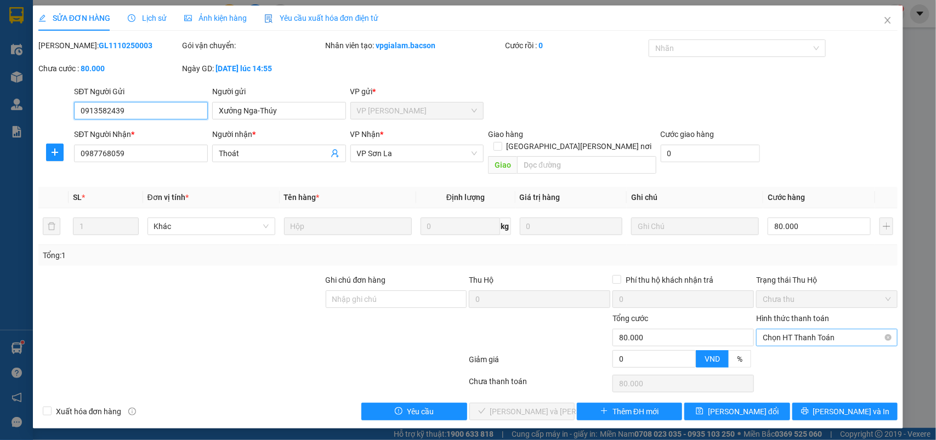
click at [777, 332] on span "Chọn HT Thanh Toán" at bounding box center [827, 338] width 128 height 16
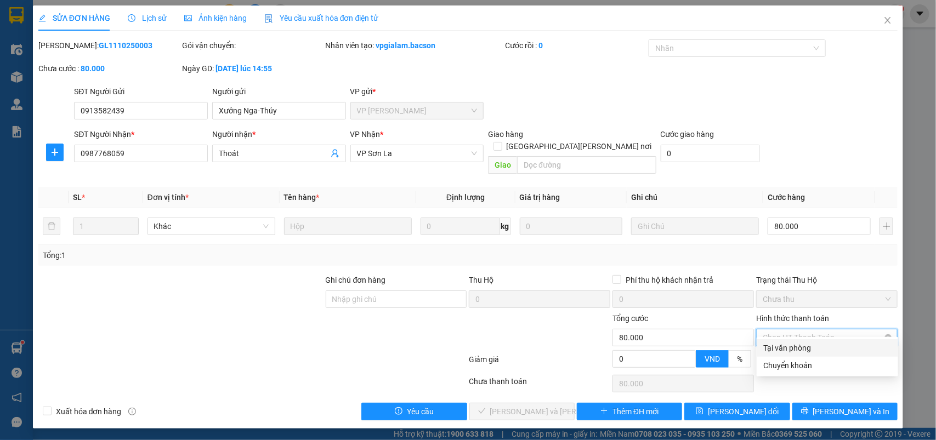
click at [777, 347] on div "Tại văn phòng" at bounding box center [827, 348] width 128 height 12
type input "0"
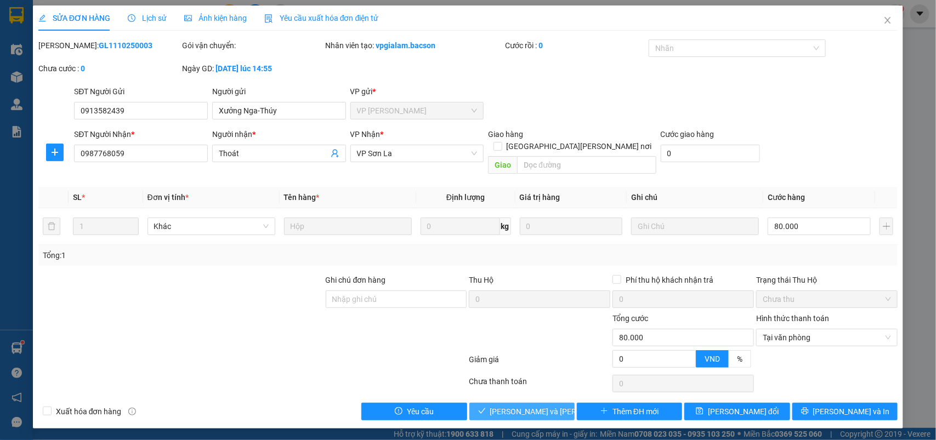
drag, startPoint x: 541, startPoint y: 398, endPoint x: 649, endPoint y: 371, distance: 110.9
click at [541, 406] on span "[PERSON_NAME] và [PERSON_NAME] hàng" at bounding box center [564, 412] width 148 height 12
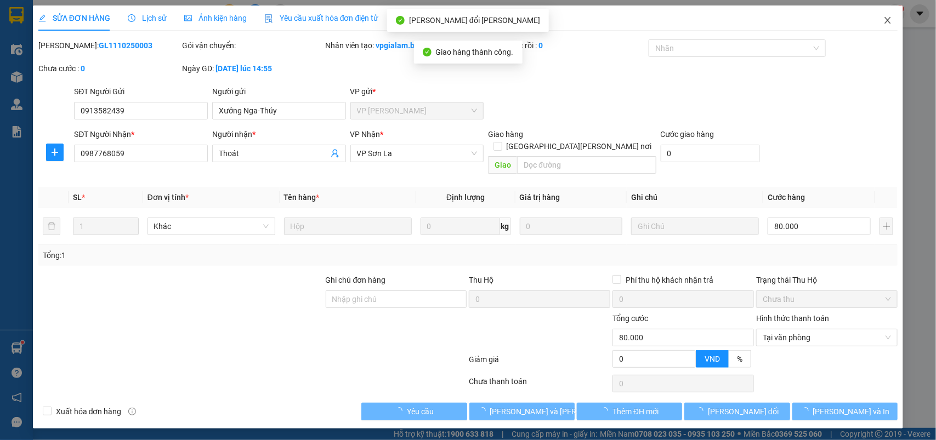
click at [891, 22] on icon "close" at bounding box center [888, 20] width 9 height 9
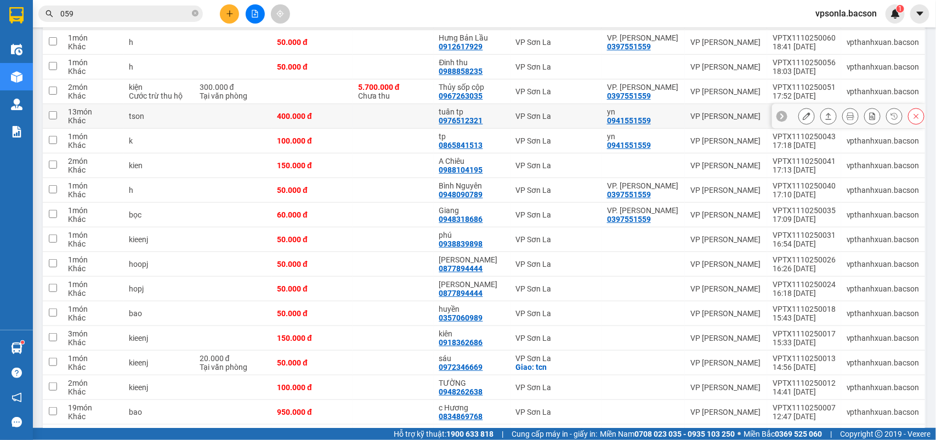
scroll to position [115, 0]
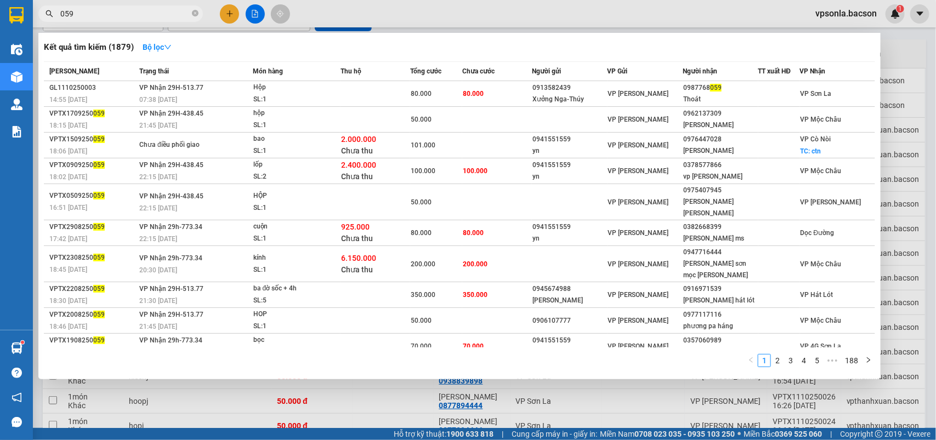
click at [135, 8] on input "059" at bounding box center [124, 14] width 129 height 12
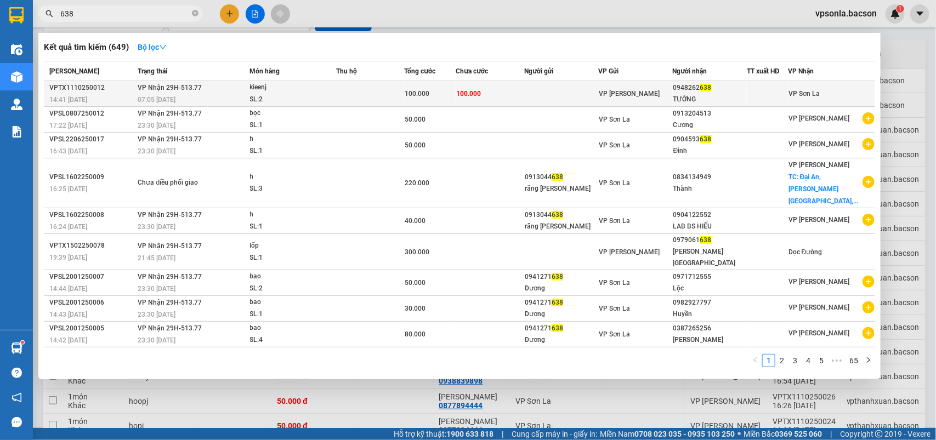
type input "638"
click at [704, 95] on div "TƯỜNG" at bounding box center [710, 100] width 73 height 12
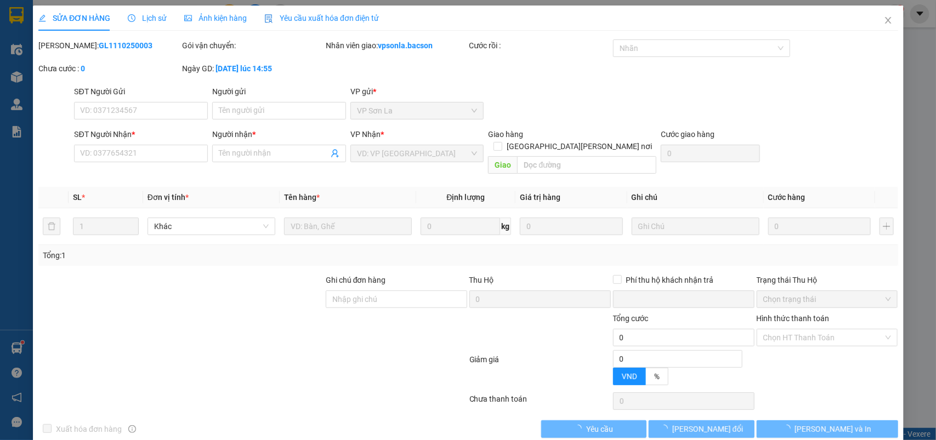
type input "0948262638"
type input "TƯỜNG"
type input "0"
type input "100.000"
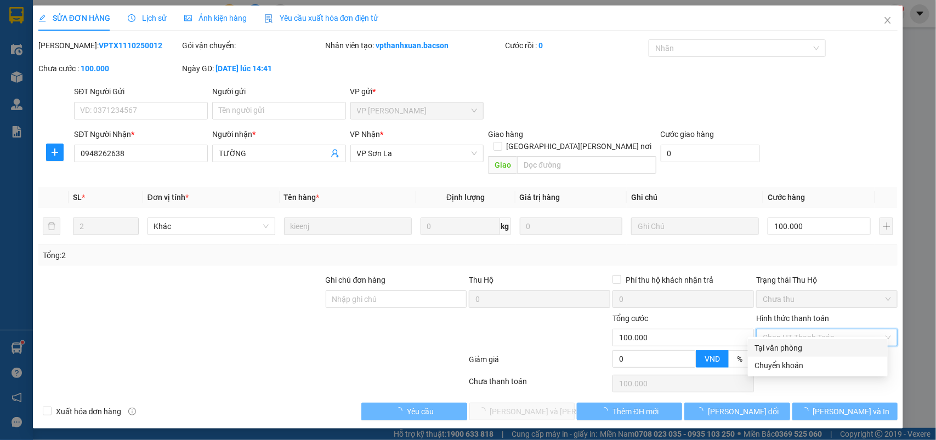
click at [778, 349] on div "Tại văn phòng" at bounding box center [818, 348] width 127 height 12
type input "0"
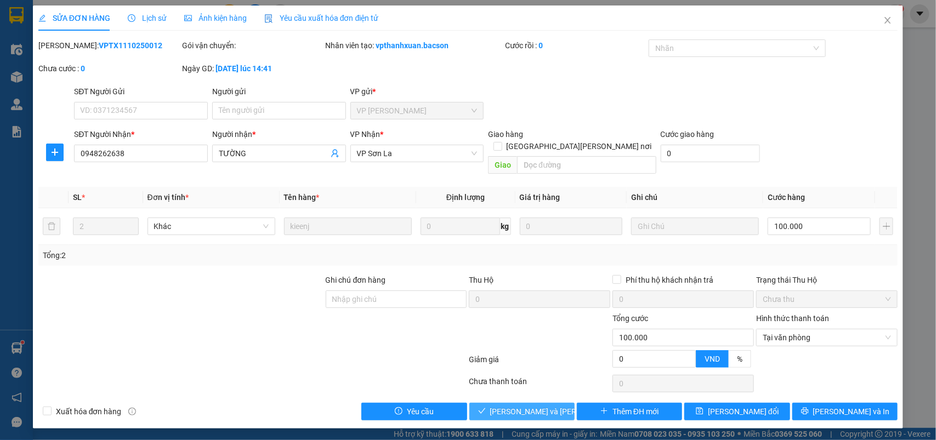
click at [541, 406] on span "[PERSON_NAME] và [PERSON_NAME] hàng" at bounding box center [564, 412] width 148 height 12
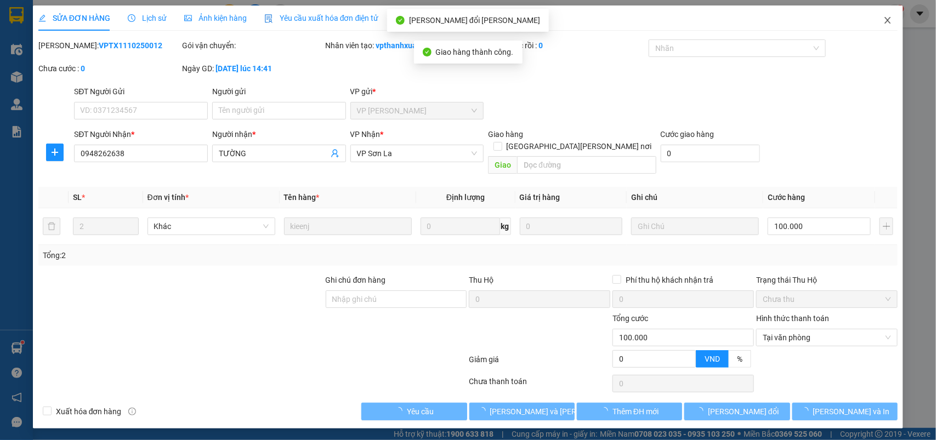
click at [890, 16] on icon "close" at bounding box center [888, 20] width 9 height 9
click at [891, 16] on img at bounding box center [896, 14] width 10 height 10
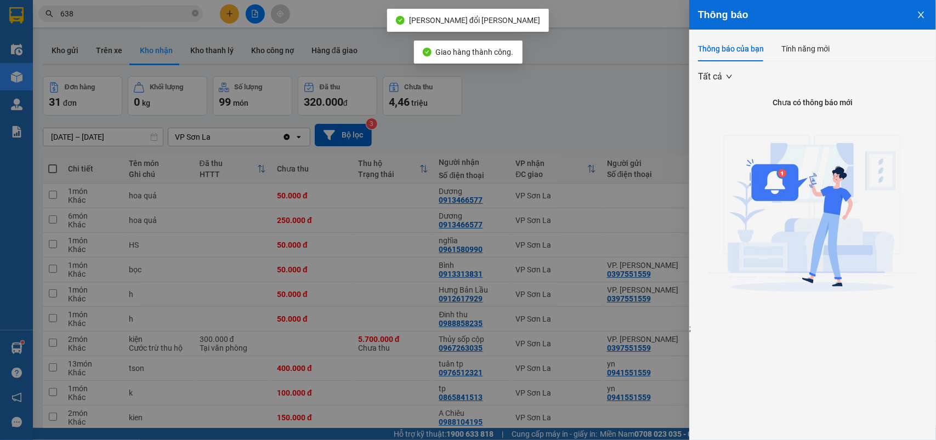
drag, startPoint x: 327, startPoint y: 38, endPoint x: 150, endPoint y: 26, distance: 177.6
click at [325, 38] on div at bounding box center [468, 220] width 936 height 440
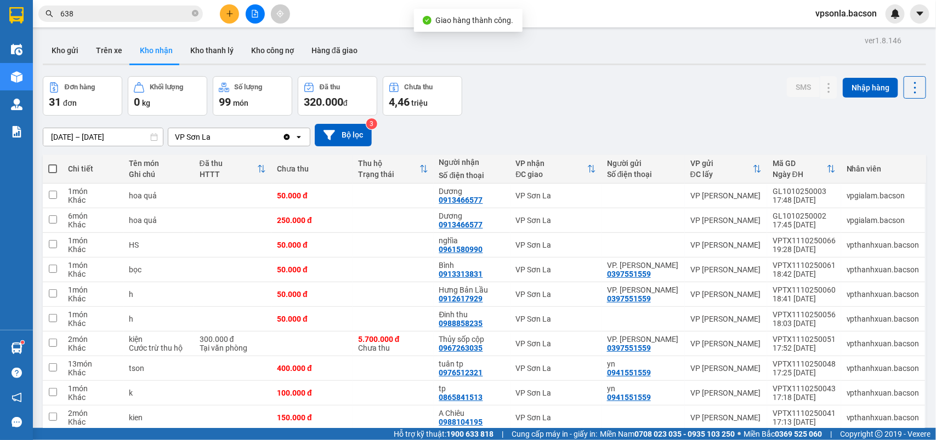
click at [106, 9] on body "Kết quả [PERSON_NAME] ( 649 ) Bộ lọc Mã ĐH Trạng thái Món hàng Thu hộ [PERSON_N…" at bounding box center [468, 220] width 936 height 440
click at [106, 9] on input "638" at bounding box center [124, 14] width 129 height 12
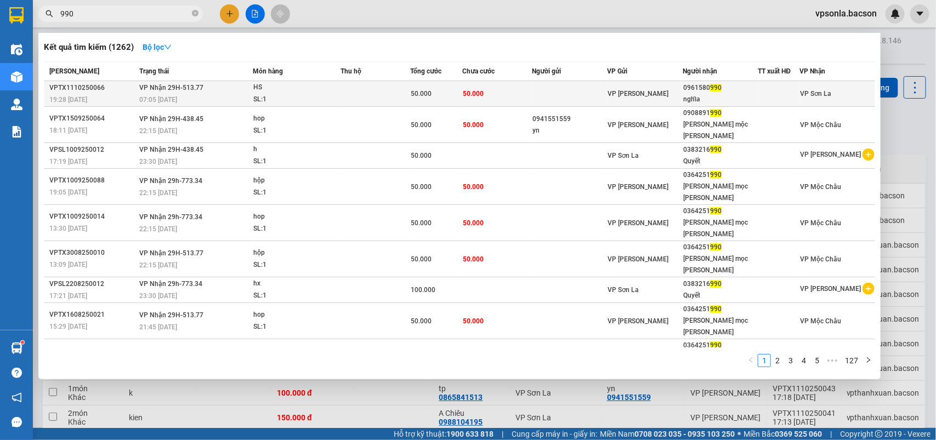
type input "990"
click at [720, 95] on div "nghĩa" at bounding box center [720, 100] width 74 height 12
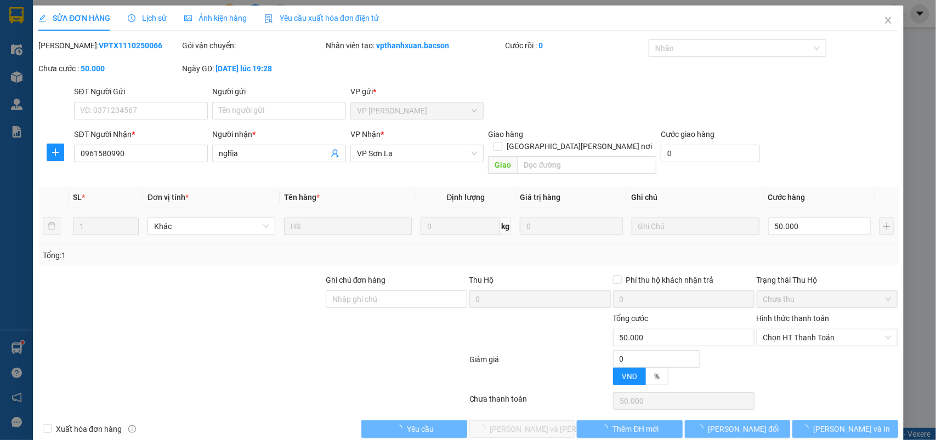
type input "0961580990"
type input "nghĩa"
type input "0"
type input "50.000"
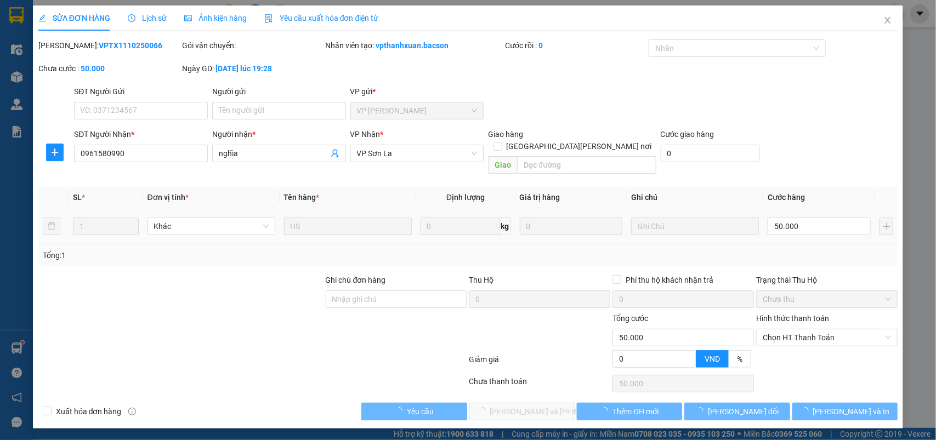
click at [784, 336] on div "Hình thức thanh toán Chọn HT Thanh Toán" at bounding box center [827, 332] width 142 height 38
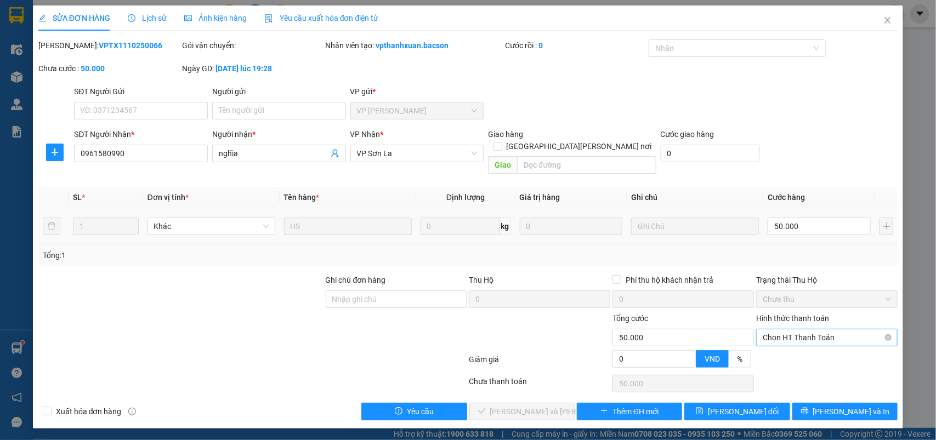
click at [782, 332] on span "Chọn HT Thanh Toán" at bounding box center [827, 338] width 128 height 16
drag, startPoint x: 777, startPoint y: 347, endPoint x: 739, endPoint y: 358, distance: 39.9
click at [775, 348] on div "Tại văn phòng" at bounding box center [827, 348] width 128 height 12
type input "0"
click at [533, 408] on button "[PERSON_NAME] và [PERSON_NAME] hàng" at bounding box center [521, 412] width 105 height 18
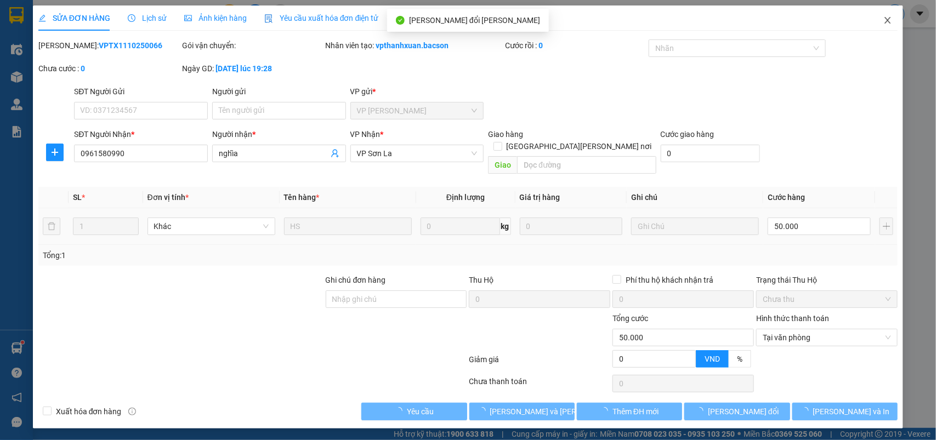
click at [893, 21] on span "Close" at bounding box center [888, 20] width 31 height 31
click at [890, 21] on div at bounding box center [895, 13] width 19 height 19
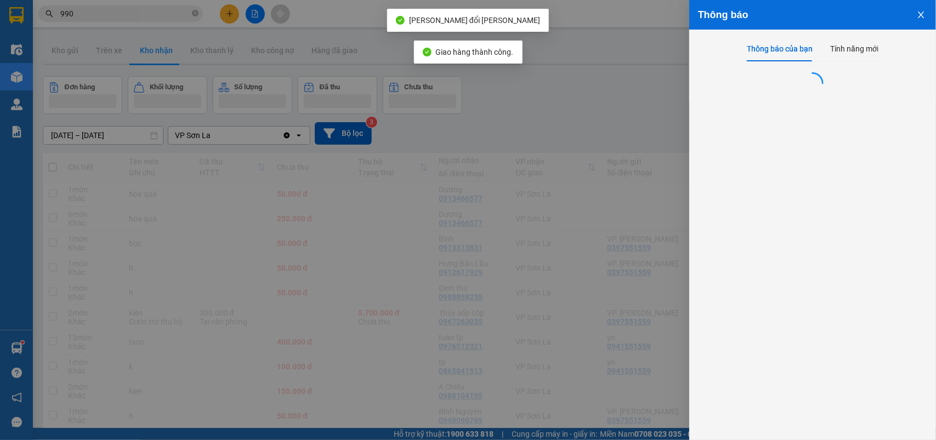
click at [587, 77] on div at bounding box center [468, 220] width 936 height 440
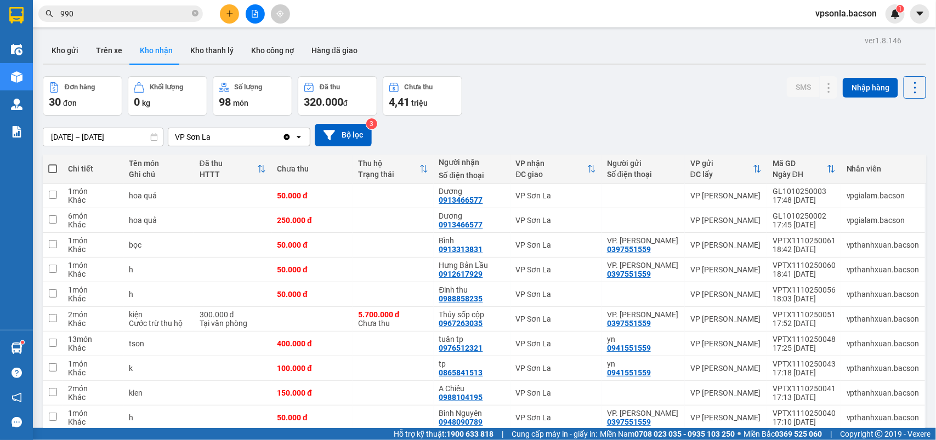
click at [118, 6] on span "990" at bounding box center [120, 13] width 165 height 16
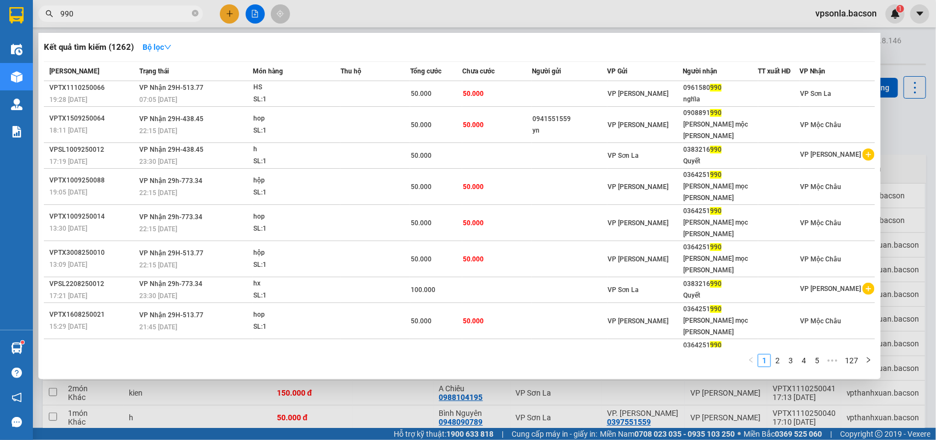
click at [120, 14] on input "990" at bounding box center [124, 14] width 129 height 12
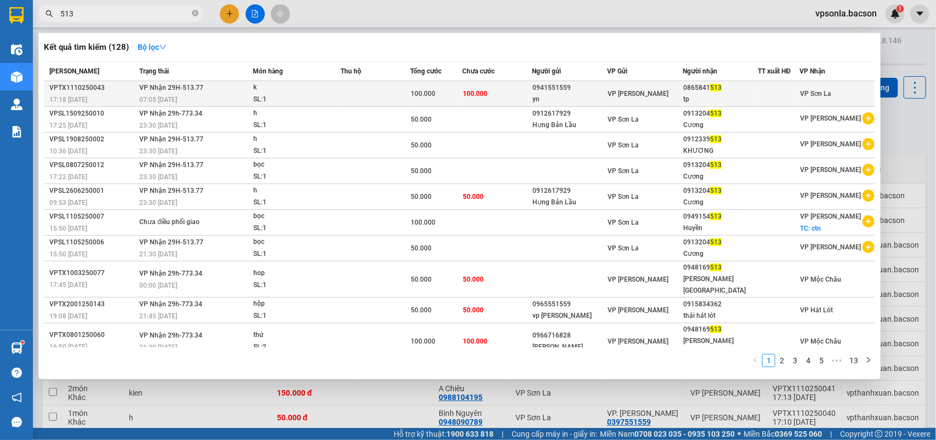
type input "513"
click at [715, 93] on div "0865841 513" at bounding box center [720, 88] width 74 height 12
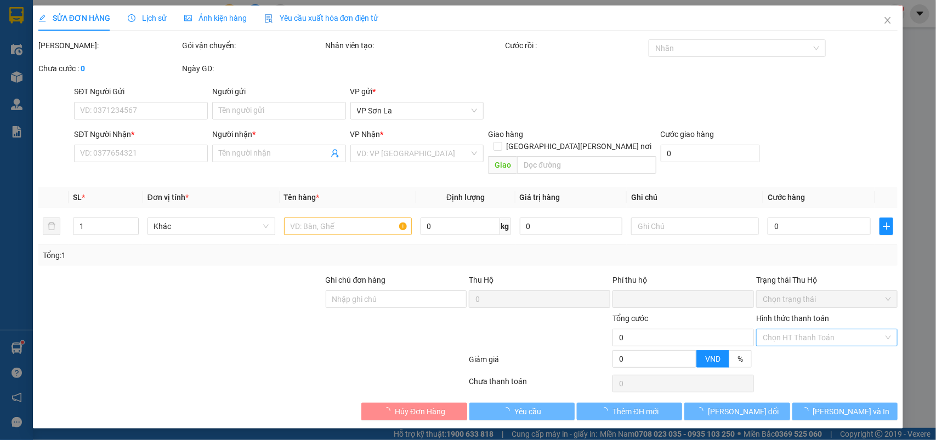
click at [793, 330] on input "Hình thức thanh toán" at bounding box center [823, 338] width 121 height 16
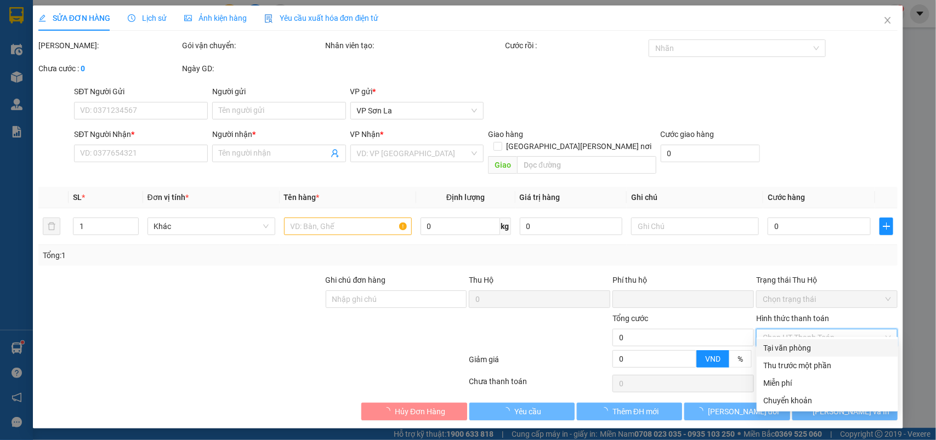
type input "0941551559"
type input "yn"
type input "0865841513"
type input "tp"
type input "0"
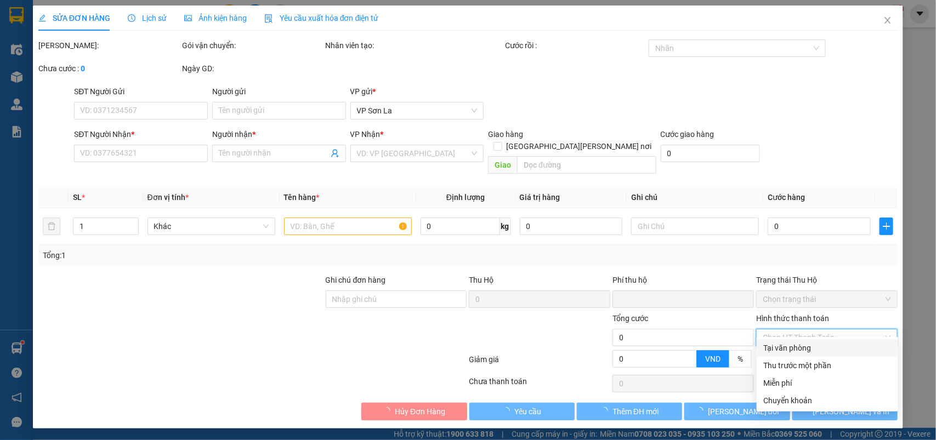
type input "100.000"
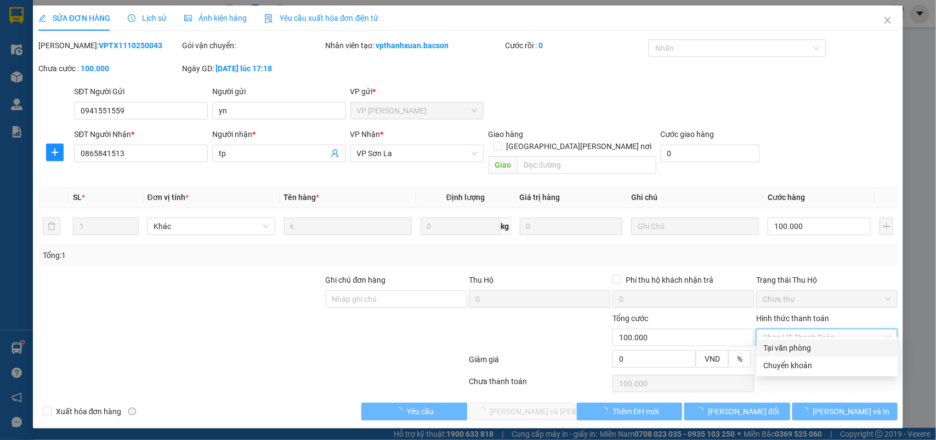
click at [791, 346] on div "Tại văn phòng" at bounding box center [827, 348] width 128 height 12
type input "0"
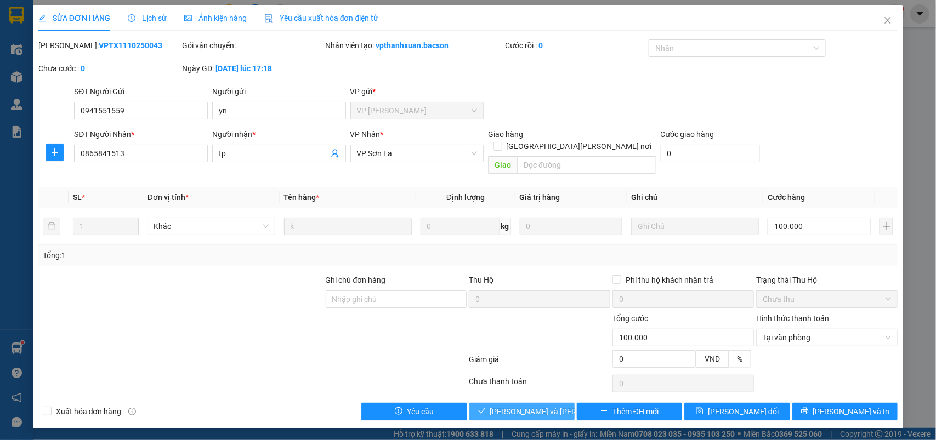
click at [532, 406] on span "[PERSON_NAME] và [PERSON_NAME] hàng" at bounding box center [564, 412] width 148 height 12
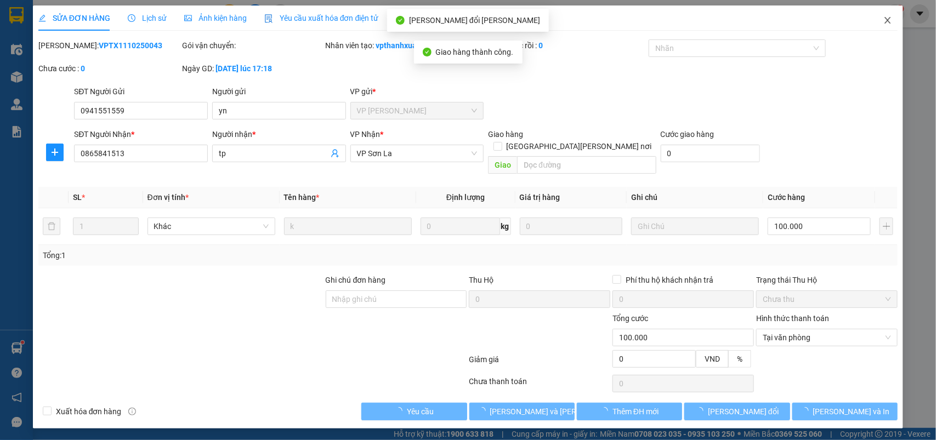
click at [891, 22] on icon "close" at bounding box center [888, 20] width 9 height 9
click at [886, 20] on div "vpsonla.bacson 1" at bounding box center [856, 13] width 98 height 19
click at [889, 18] on div "1" at bounding box center [895, 13] width 19 height 19
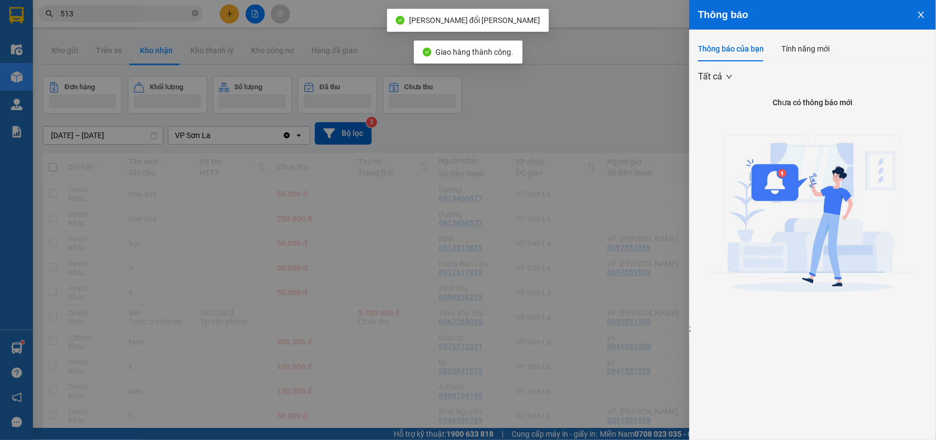
click at [76, 11] on div at bounding box center [468, 220] width 936 height 440
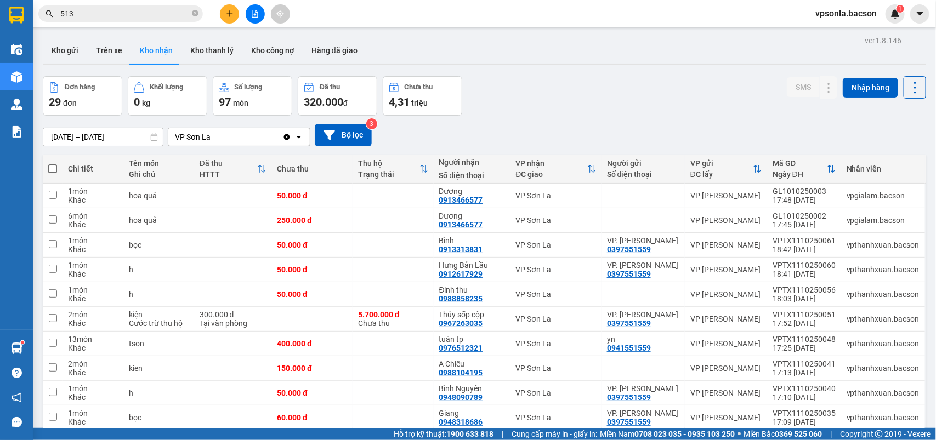
click at [80, 14] on input "513" at bounding box center [124, 14] width 129 height 12
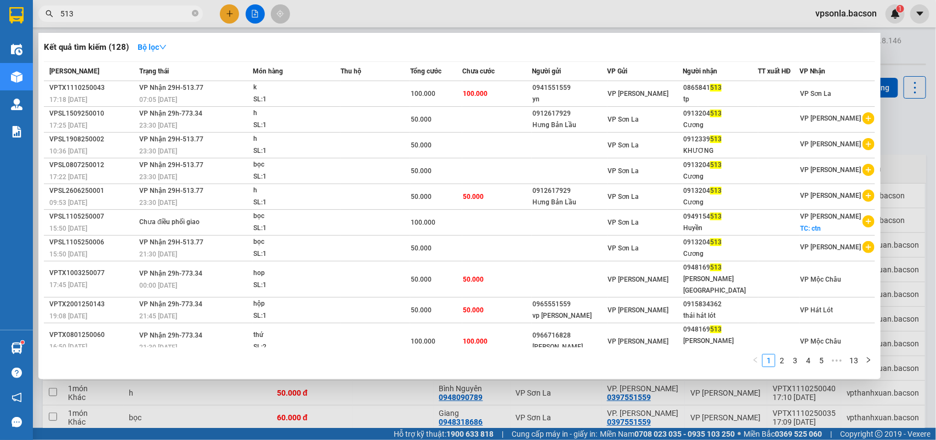
click at [80, 14] on input "513" at bounding box center [124, 14] width 129 height 12
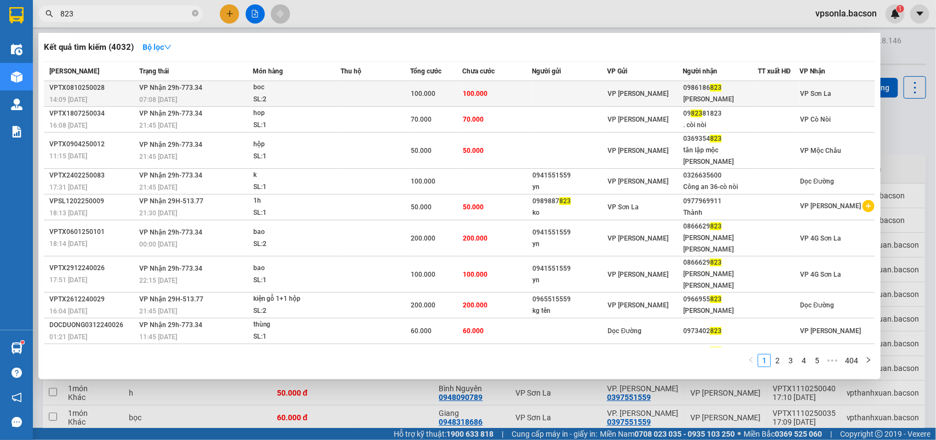
type input "823"
click at [705, 95] on div "[PERSON_NAME]" at bounding box center [720, 100] width 74 height 12
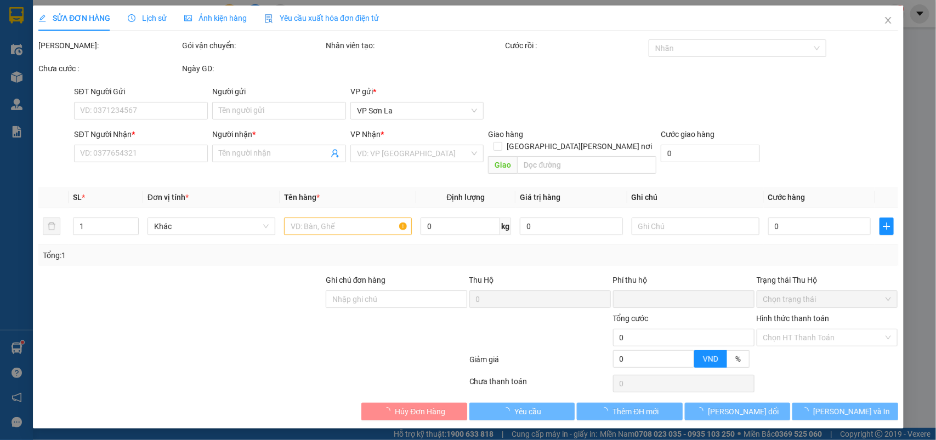
type input "0986186823"
type input "[PERSON_NAME]"
type input "0"
type input "100.000"
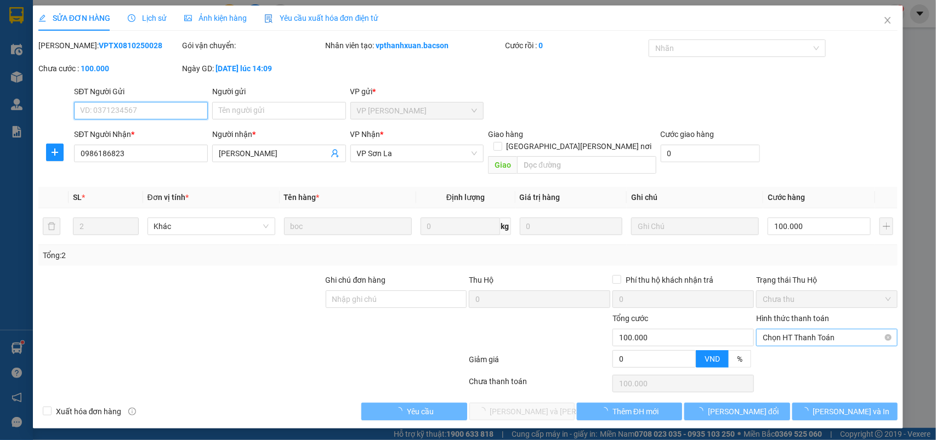
click at [766, 330] on span "Chọn HT Thanh Toán" at bounding box center [827, 338] width 128 height 16
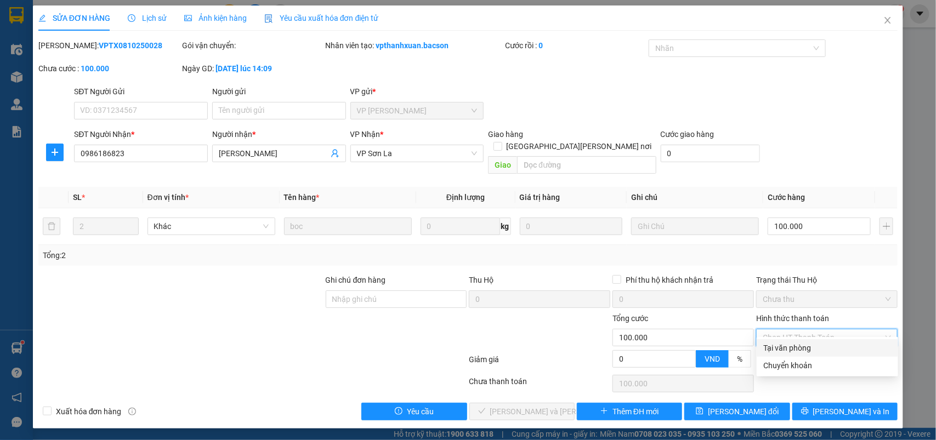
click at [779, 347] on div "Tại văn phòng" at bounding box center [827, 348] width 128 height 12
type input "0"
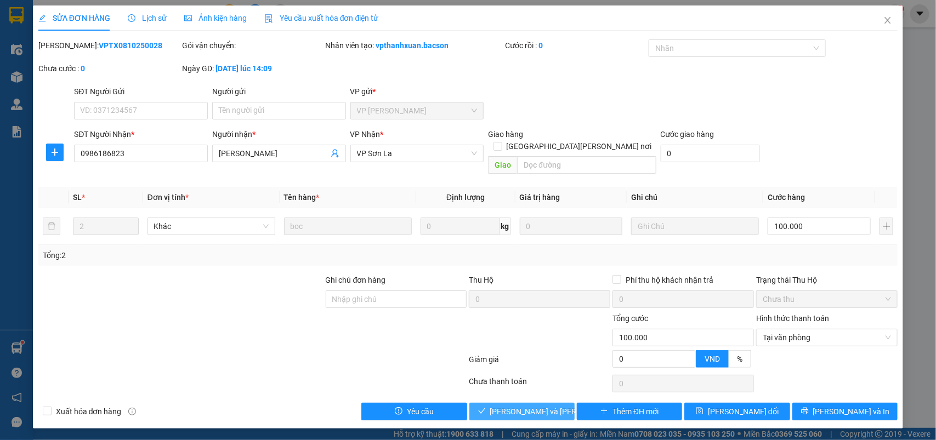
click at [497, 404] on button "[PERSON_NAME] và [PERSON_NAME] hàng" at bounding box center [521, 412] width 105 height 18
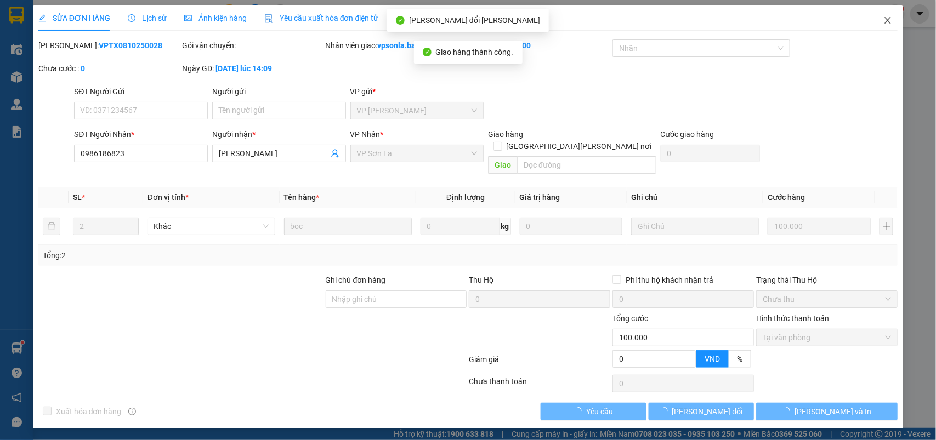
drag, startPoint x: 879, startPoint y: 17, endPoint x: 755, endPoint y: 1, distance: 124.4
click at [886, 19] on span "Close" at bounding box center [888, 20] width 31 height 31
click at [887, 19] on div "vpsonla.bacson 1" at bounding box center [856, 13] width 98 height 19
click at [889, 19] on div "1" at bounding box center [895, 13] width 19 height 19
click at [889, 19] on body "Kết quả [PERSON_NAME] ( 4032 ) Bộ lọc Mã ĐH Trạng thái Món hàng Thu hộ [PERSON_…" at bounding box center [468, 220] width 936 height 440
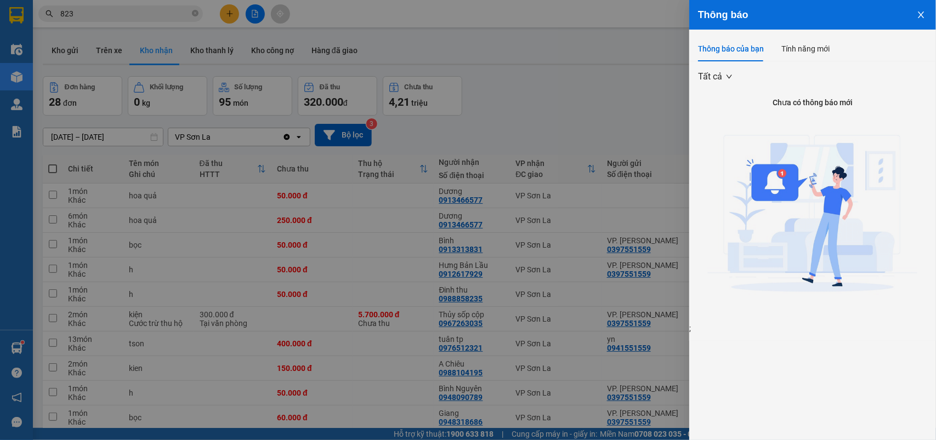
click at [493, 106] on div at bounding box center [468, 220] width 936 height 440
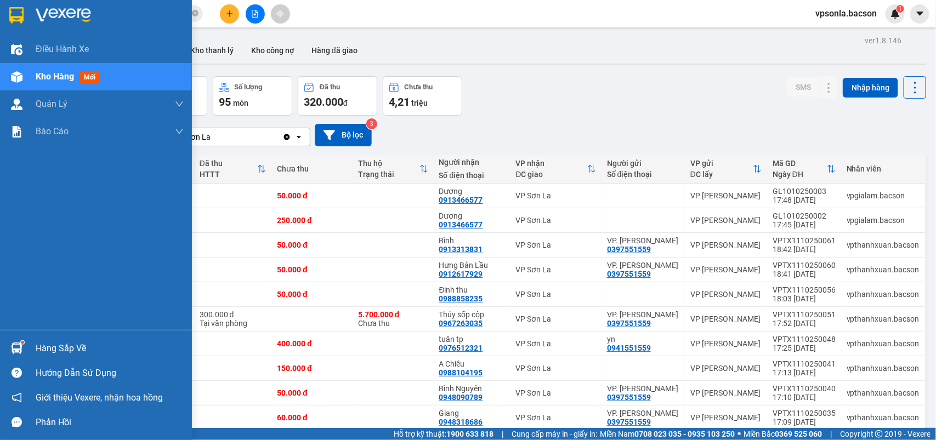
click at [48, 352] on div "Hàng sắp về" at bounding box center [110, 349] width 148 height 16
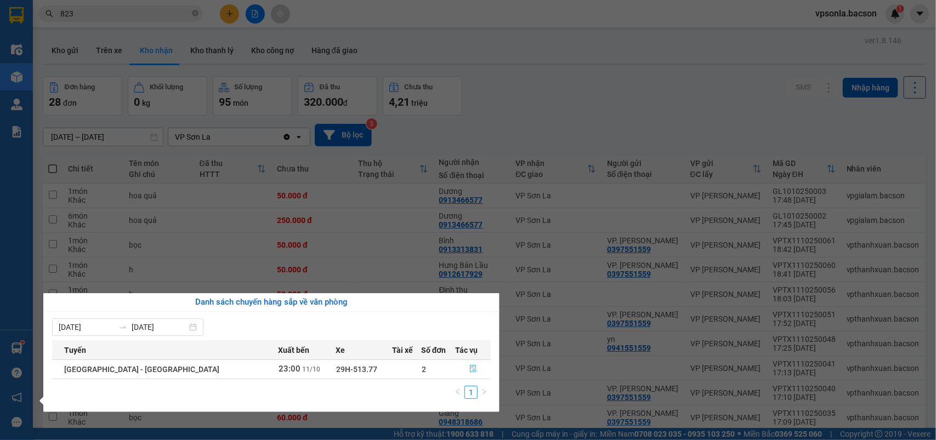
click at [469, 369] on icon "file-done" at bounding box center [473, 369] width 8 height 8
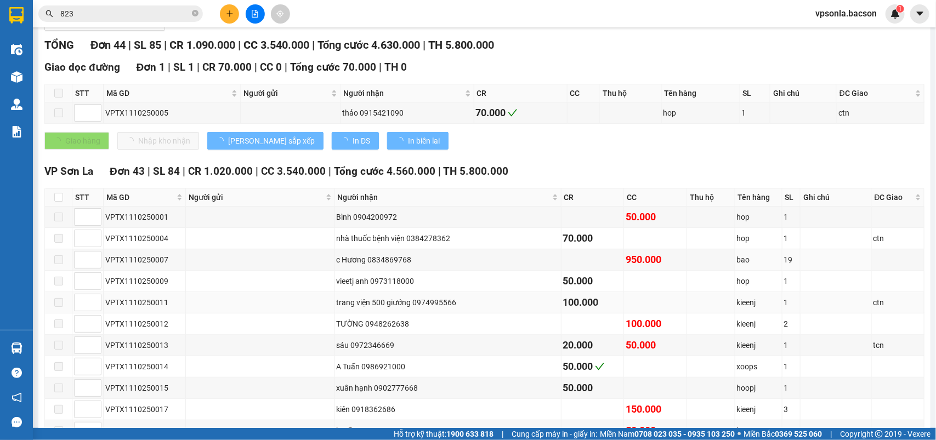
scroll to position [206, 0]
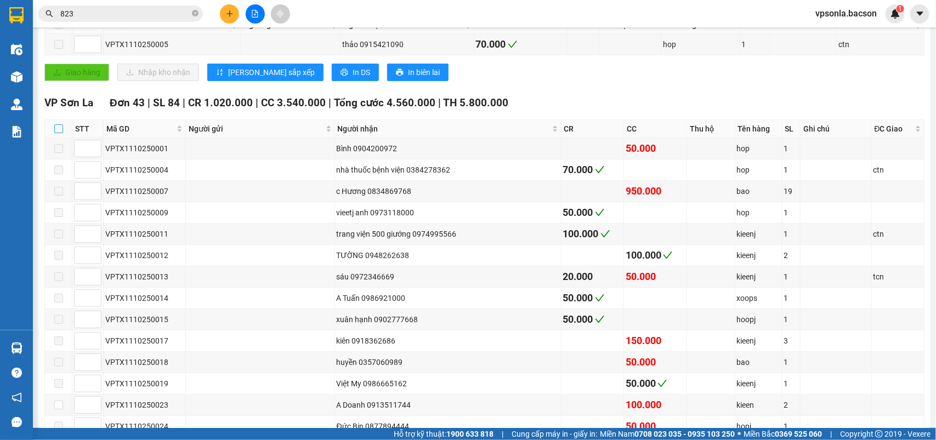
click at [58, 133] on input "checkbox" at bounding box center [58, 129] width 9 height 9
checkbox input "true"
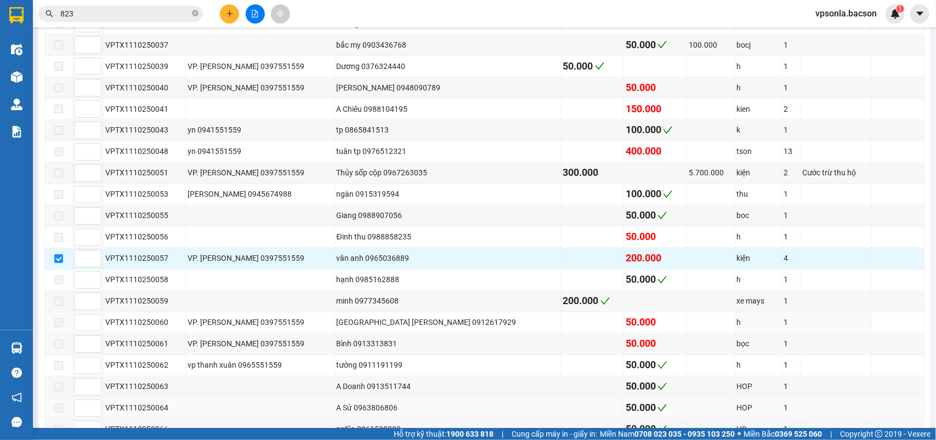
scroll to position [919, 0]
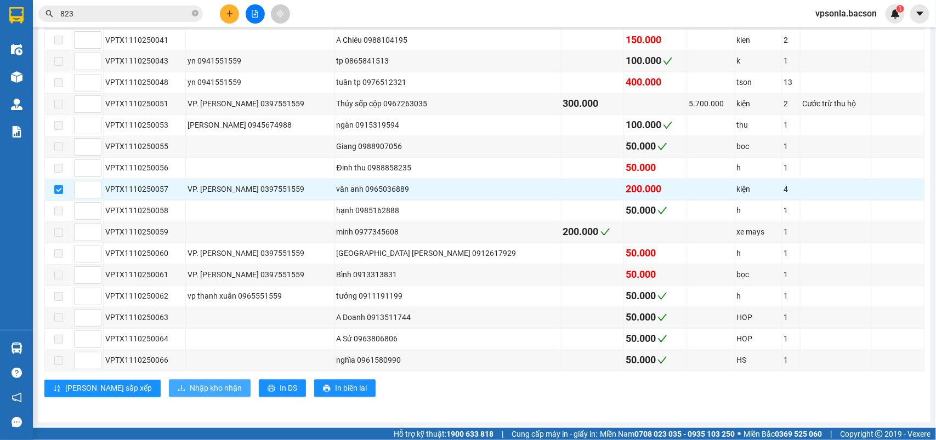
click at [190, 391] on span "Nhập kho nhận" at bounding box center [216, 389] width 52 height 12
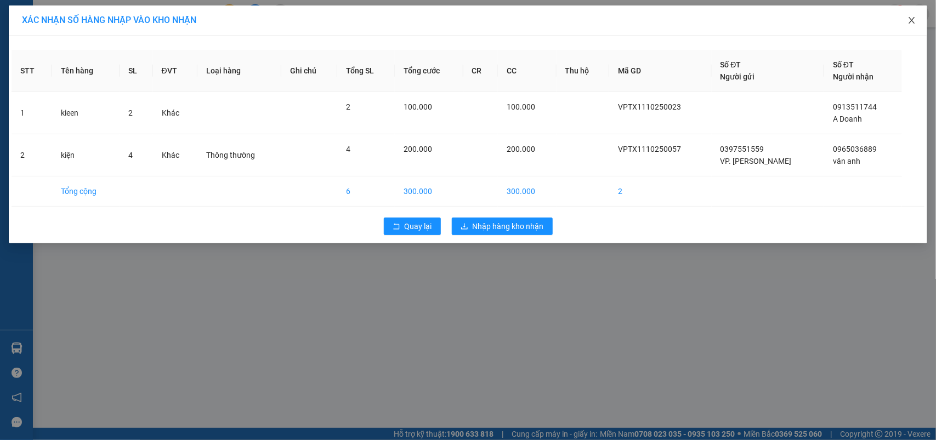
click at [914, 22] on icon "close" at bounding box center [912, 20] width 9 height 9
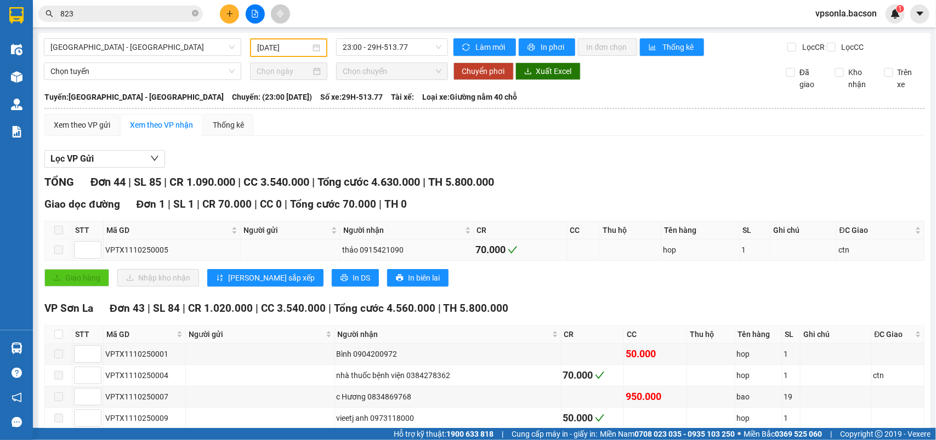
scroll to position [69, 0]
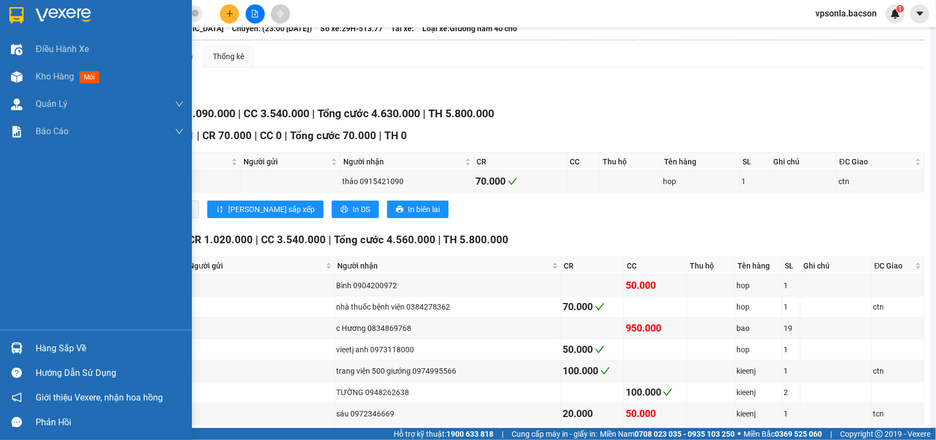
click at [27, 12] on div at bounding box center [96, 18] width 192 height 36
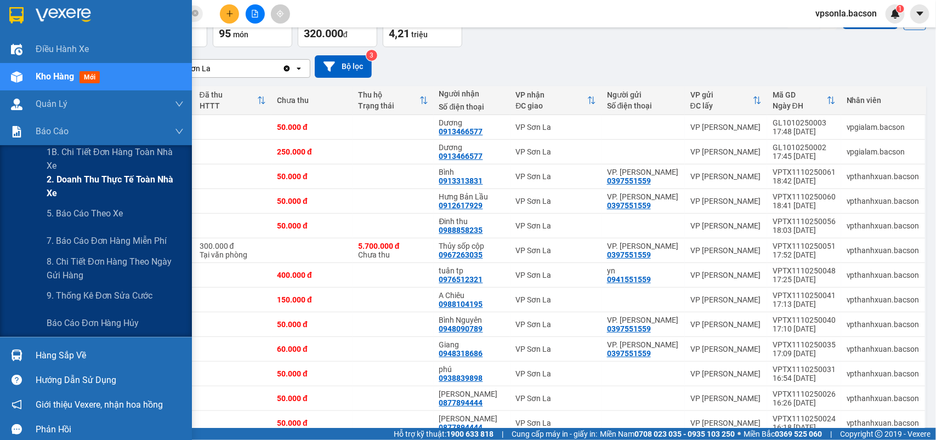
click at [107, 190] on span "2. Doanh thu thực tế toàn nhà xe" at bounding box center [115, 186] width 137 height 27
